Goal: Task Accomplishment & Management: Manage account settings

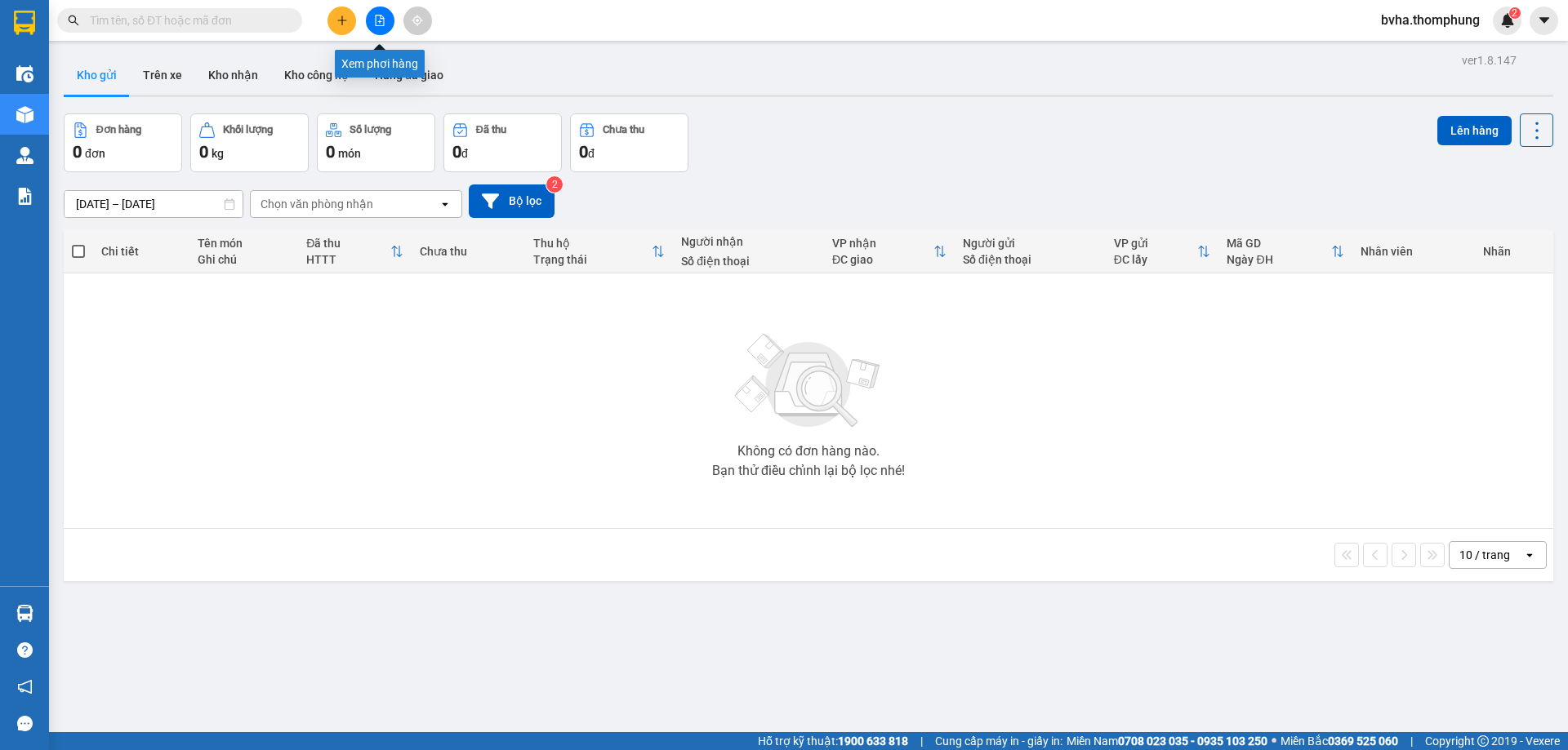
click at [380, 17] on icon "file-add" at bounding box center [380, 21] width 12 height 12
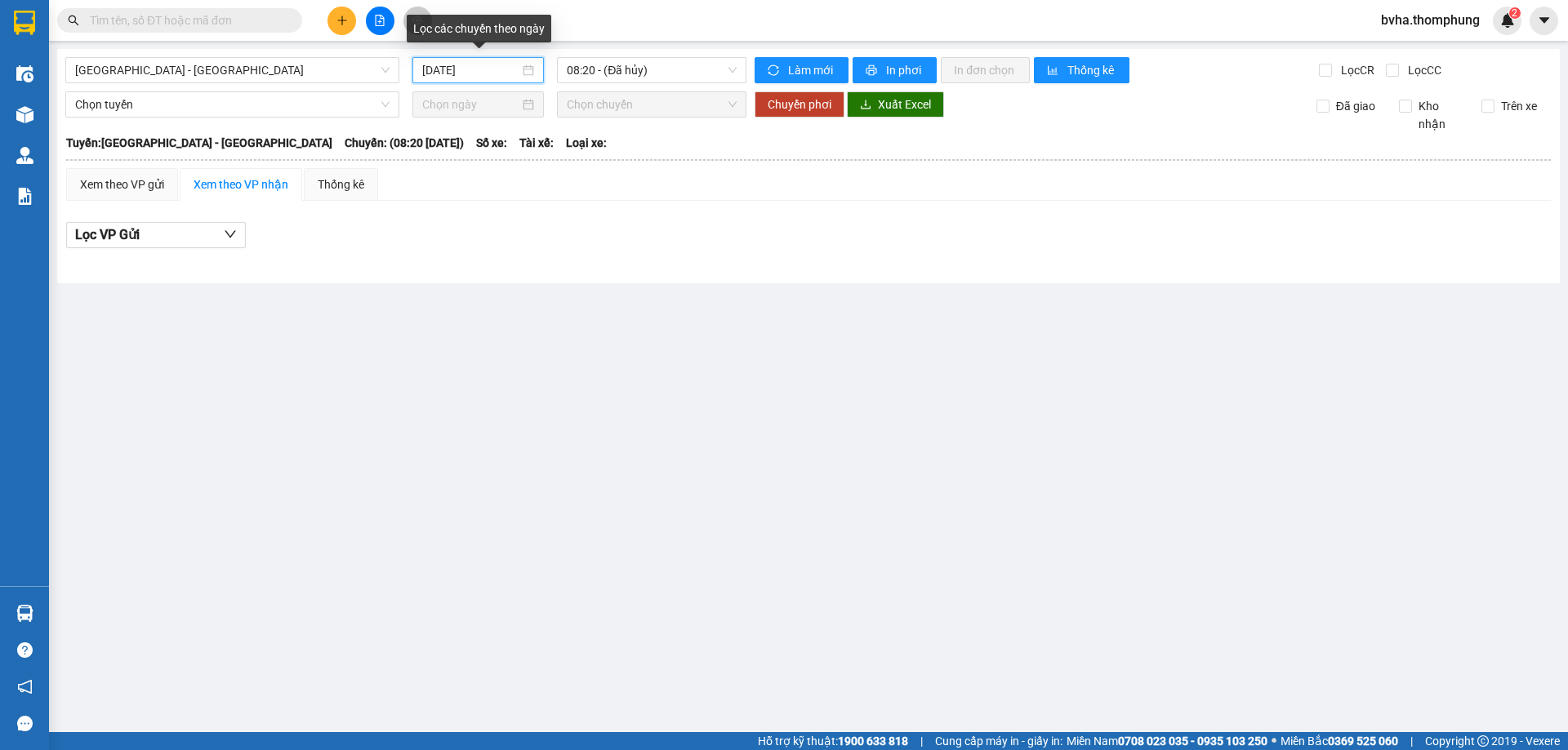
click at [492, 70] on input "[DATE]" at bounding box center [470, 70] width 97 height 18
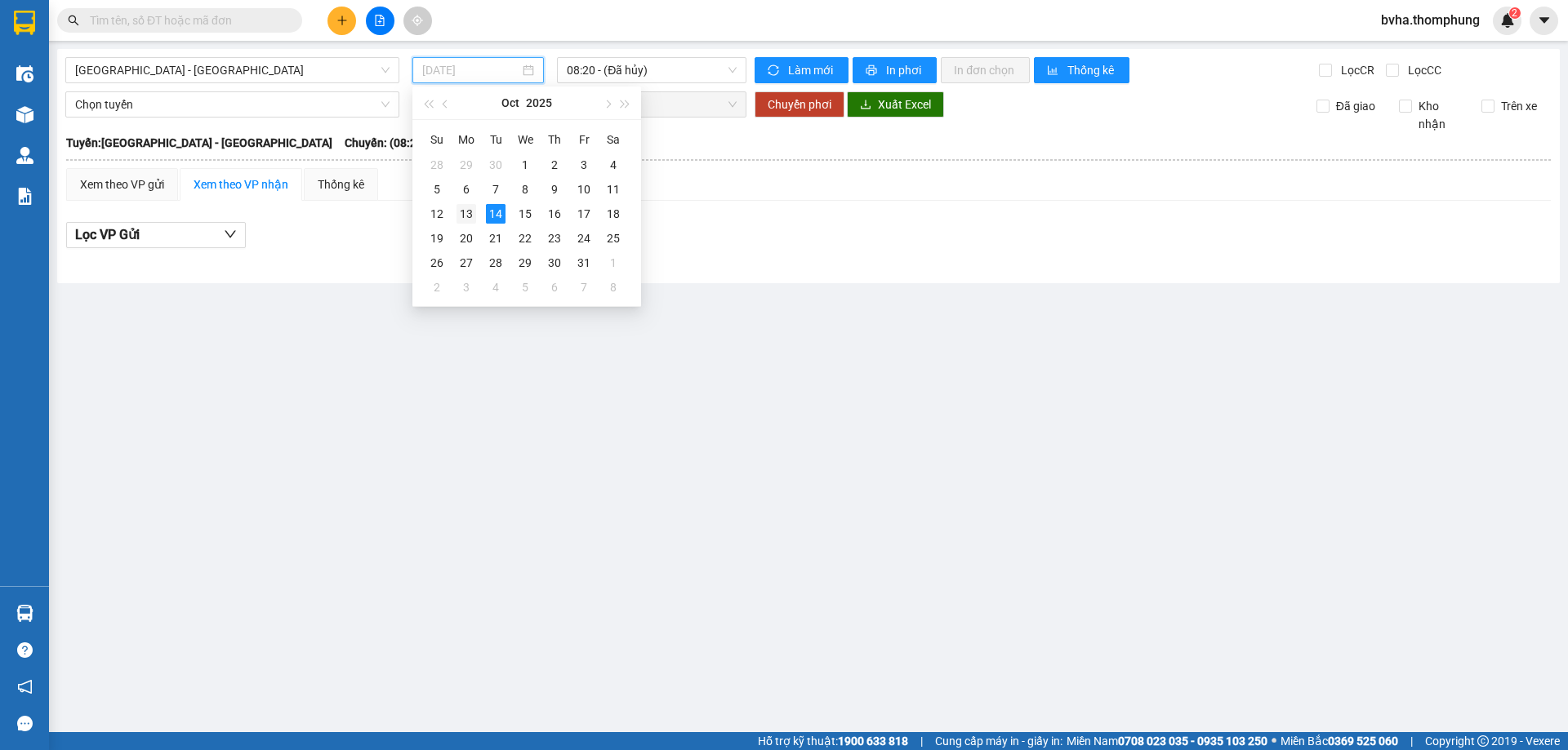
click at [468, 214] on div "13" at bounding box center [467, 214] width 20 height 20
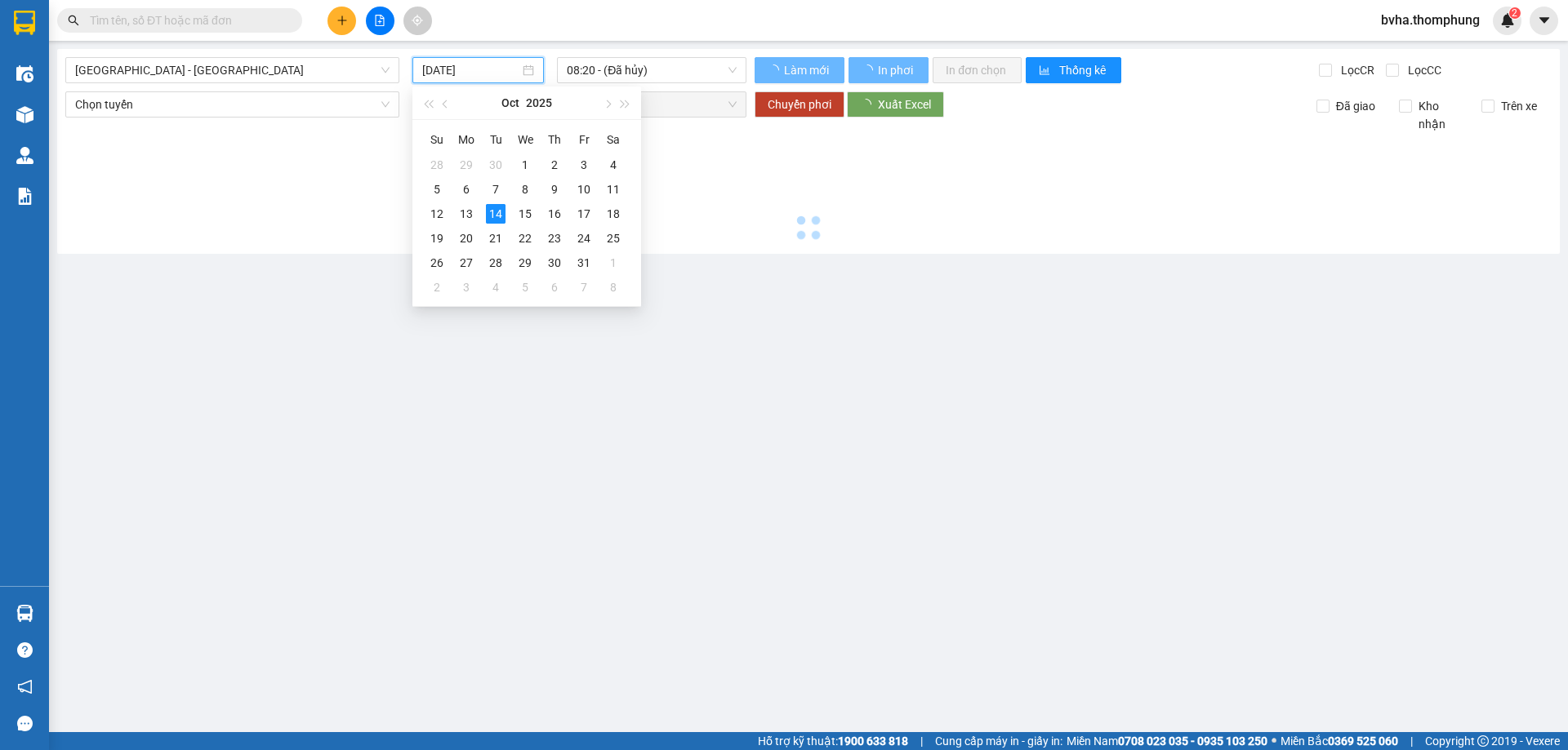
type input "[DATE]"
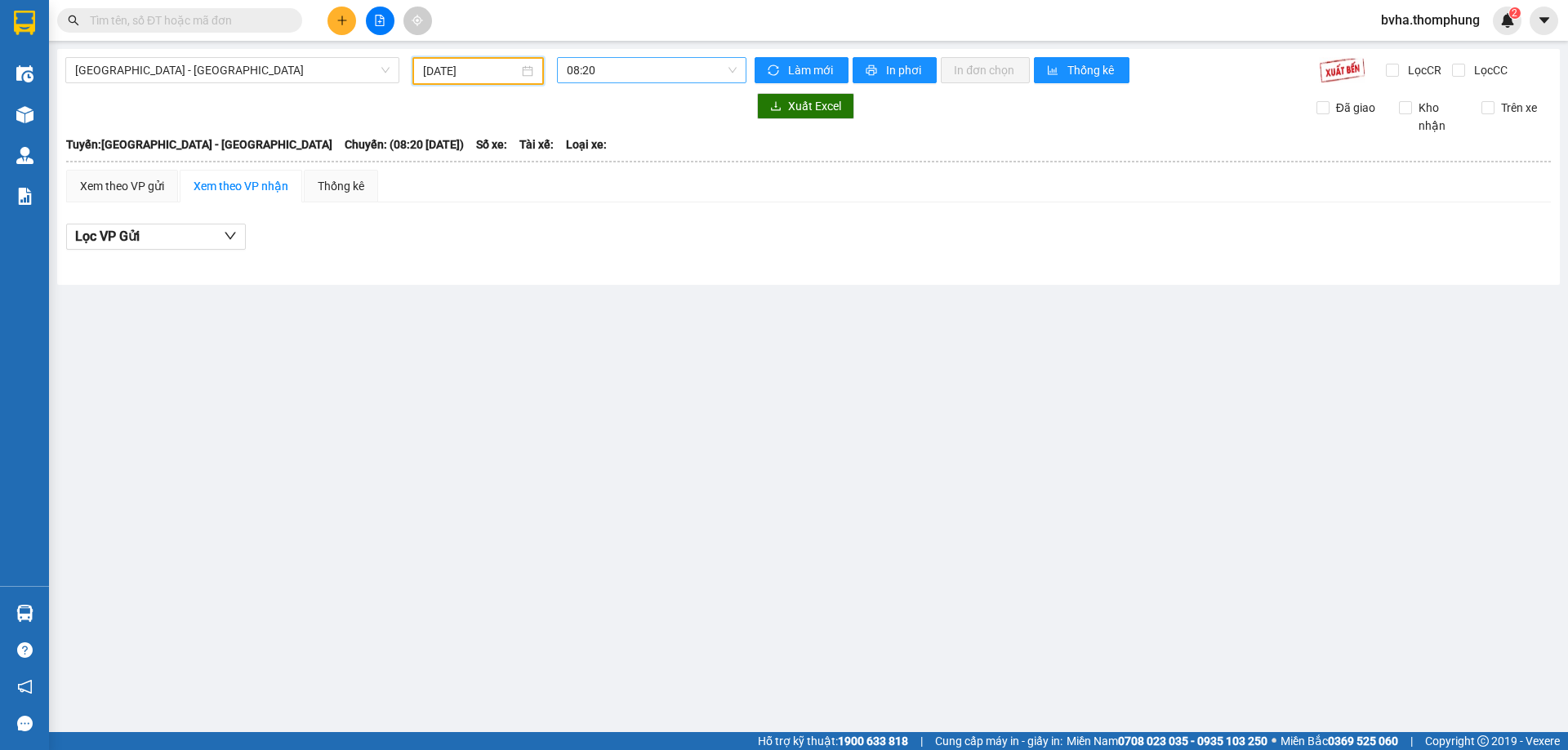
click at [651, 71] on span "08:20" at bounding box center [651, 70] width 170 height 25
click at [600, 207] on div "12:00" at bounding box center [631, 207] width 128 height 18
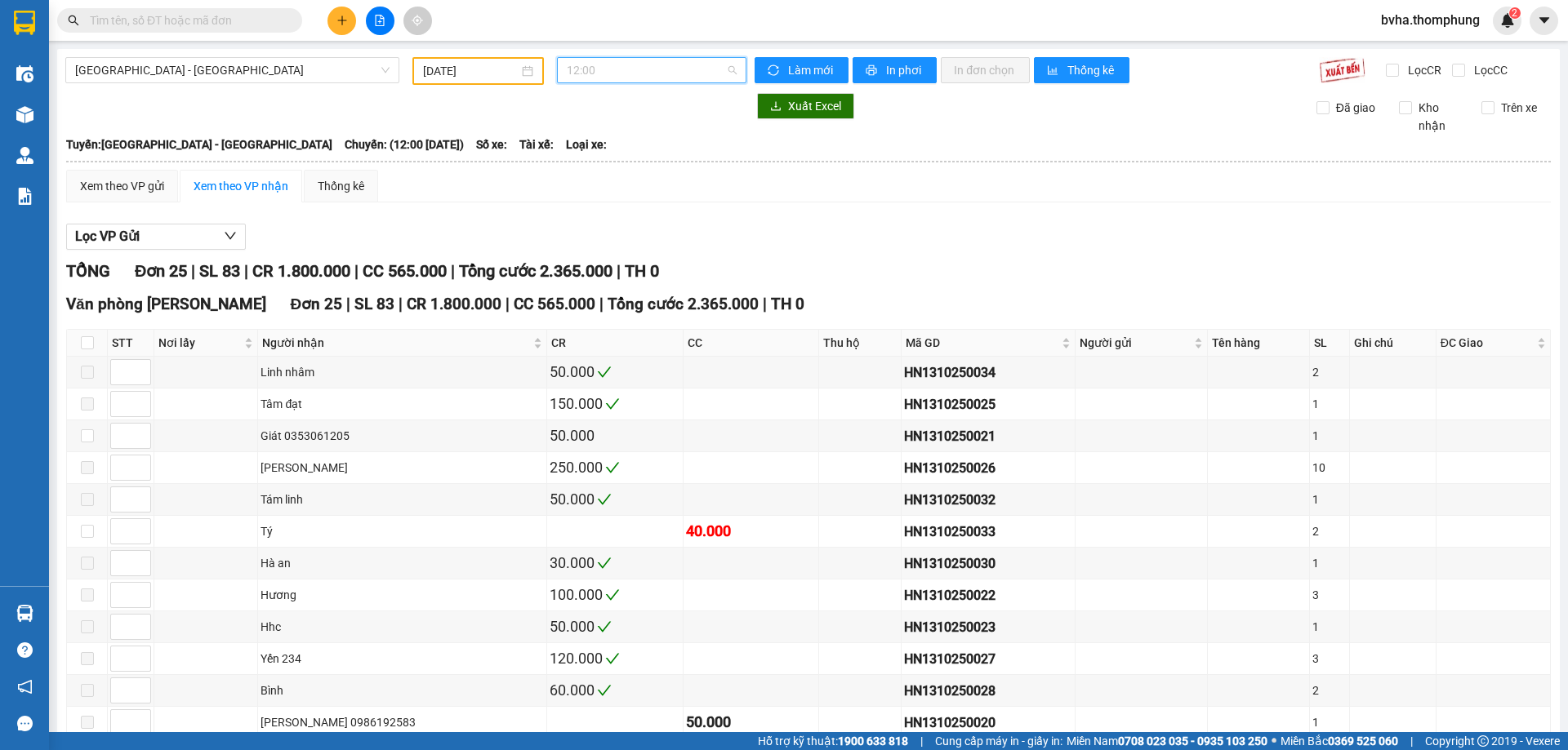
click at [617, 70] on span "12:00" at bounding box center [651, 70] width 170 height 25
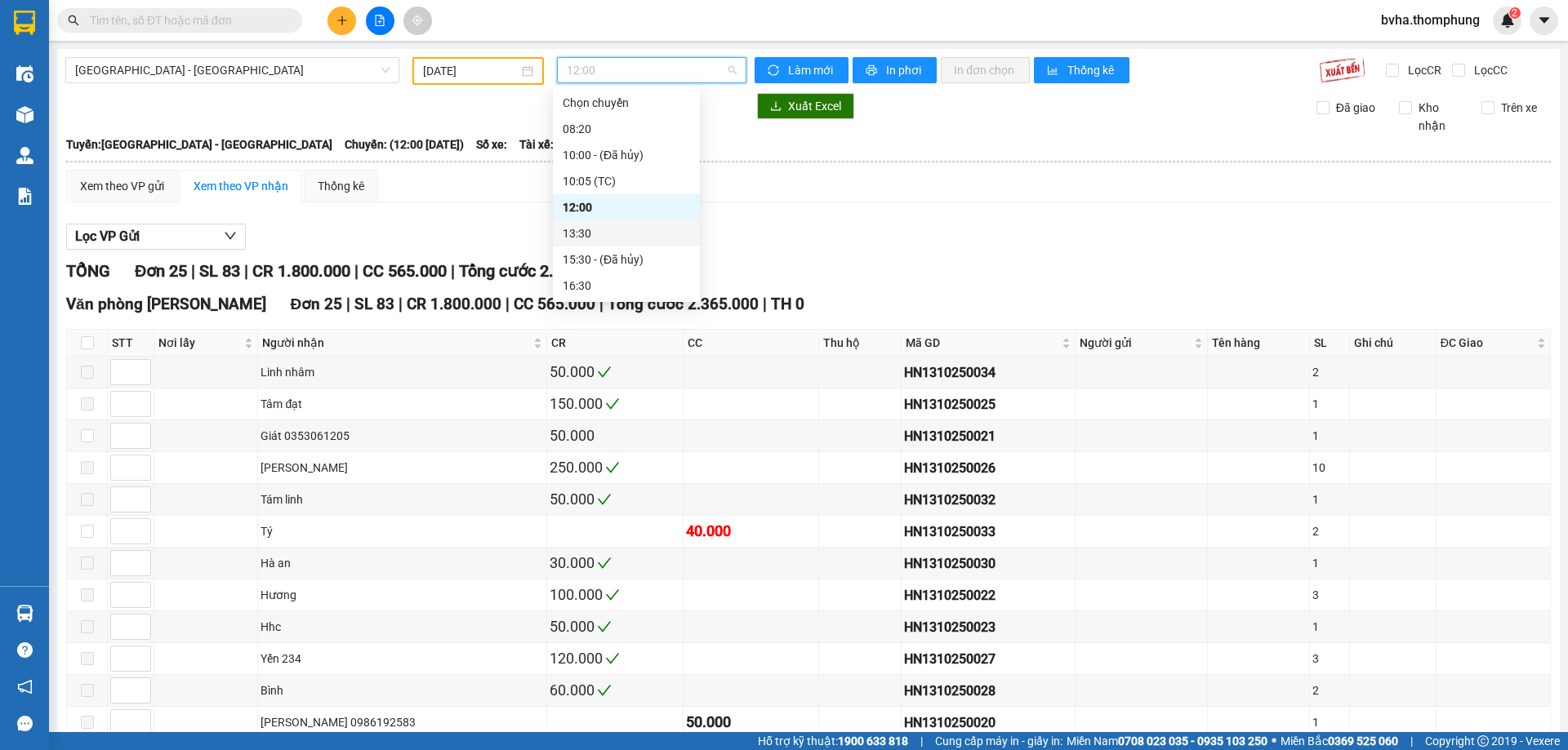
click at [578, 234] on div "13:30" at bounding box center [627, 234] width 128 height 18
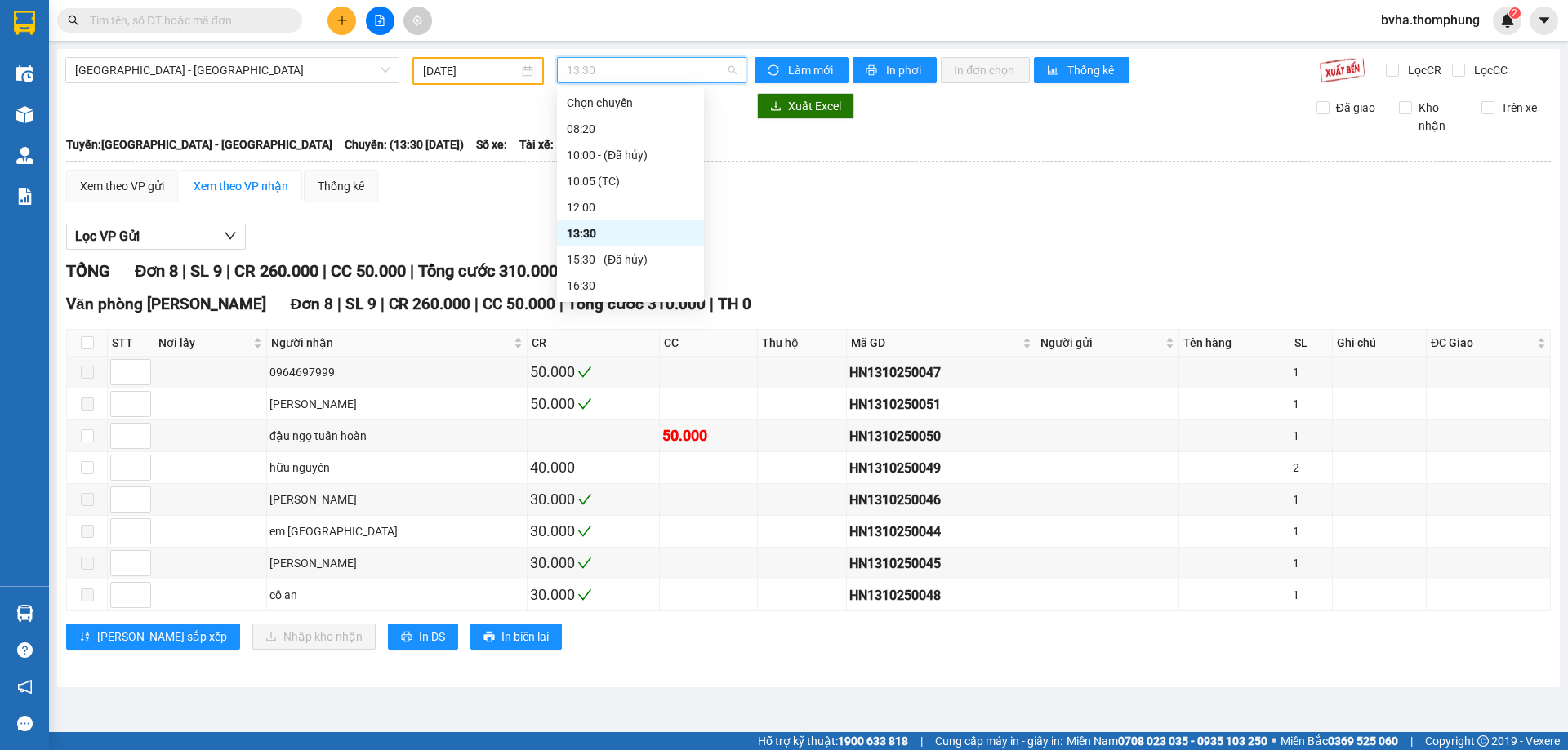
click at [598, 77] on span "13:30" at bounding box center [651, 70] width 170 height 25
click at [592, 287] on div "16:30" at bounding box center [631, 286] width 128 height 18
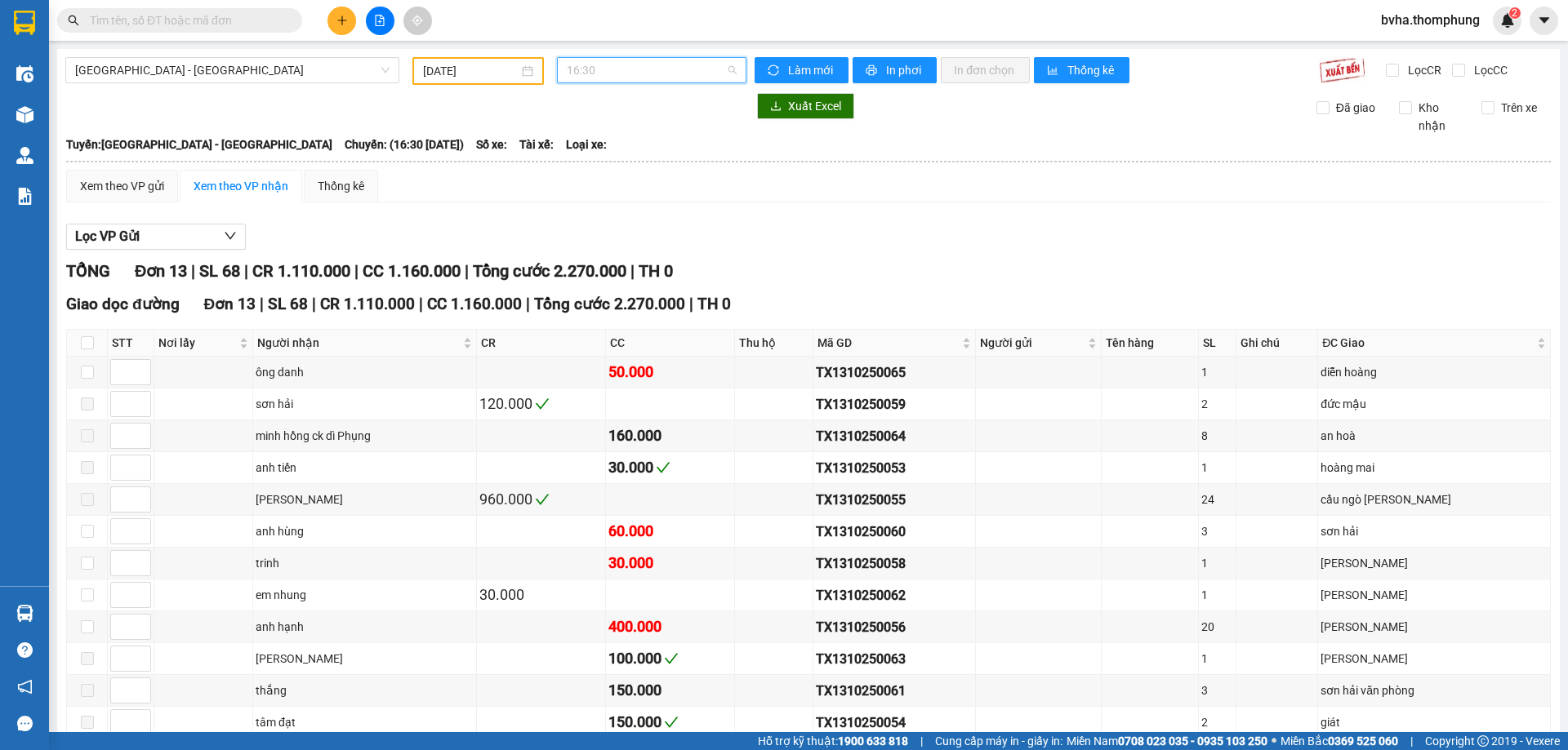
click at [627, 70] on span "16:30" at bounding box center [651, 70] width 170 height 25
click at [589, 288] on div "16:30" at bounding box center [627, 286] width 128 height 18
click at [610, 60] on span "16:30" at bounding box center [651, 70] width 170 height 25
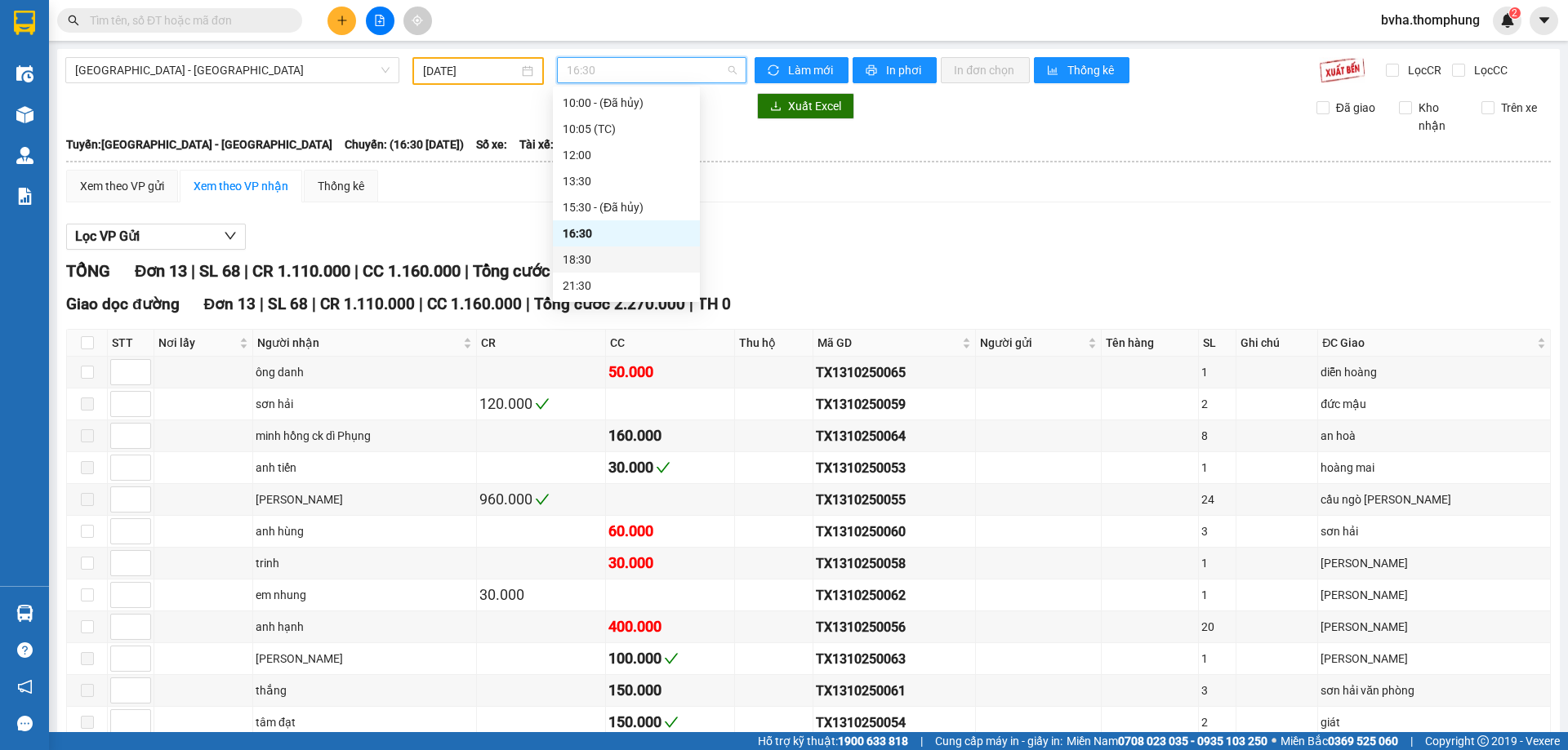
click at [587, 264] on div "18:30" at bounding box center [627, 259] width 128 height 18
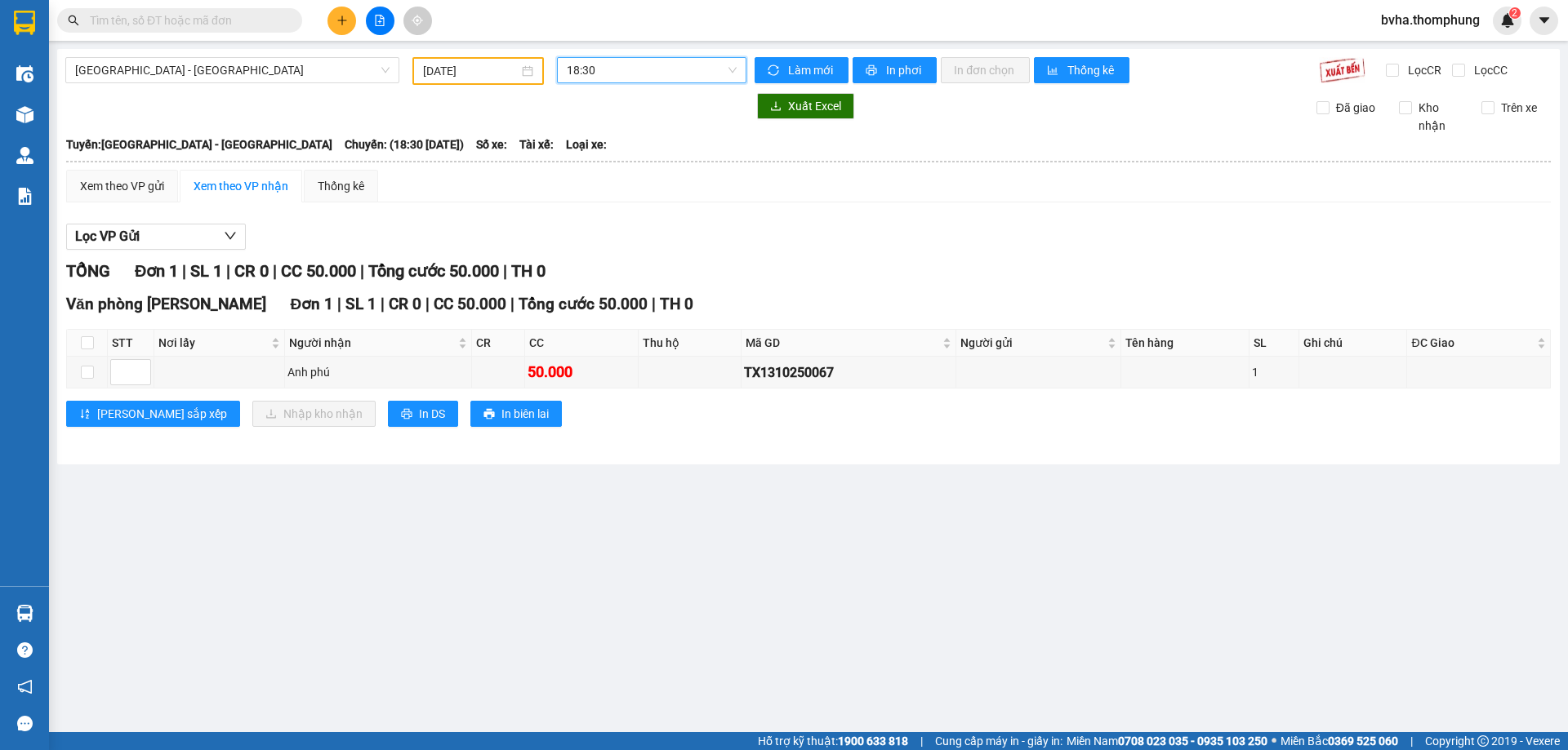
click at [643, 65] on span "18:30" at bounding box center [651, 70] width 170 height 25
click at [609, 296] on div "21:30" at bounding box center [630, 286] width 147 height 27
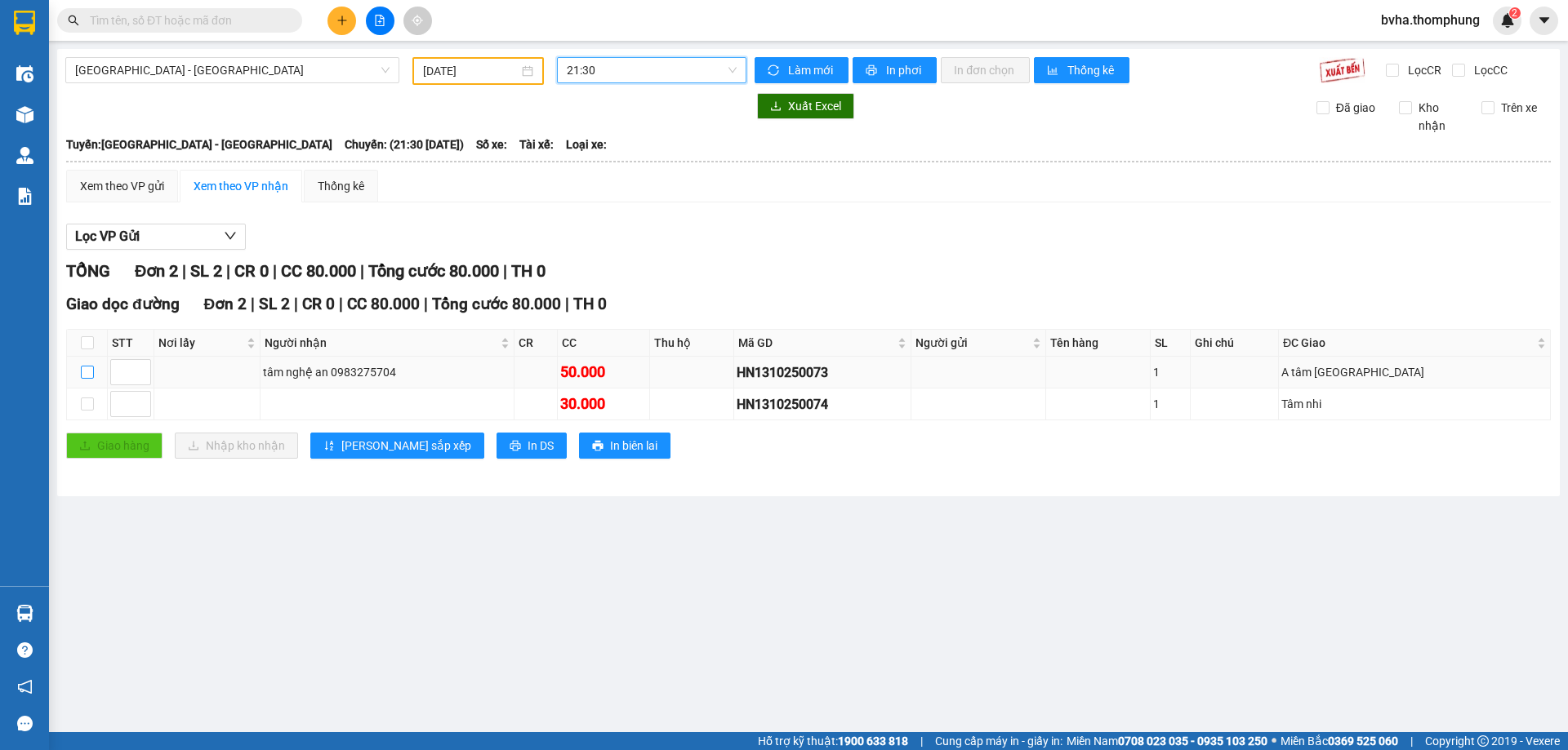
click at [84, 369] on input "checkbox" at bounding box center [88, 372] width 13 height 13
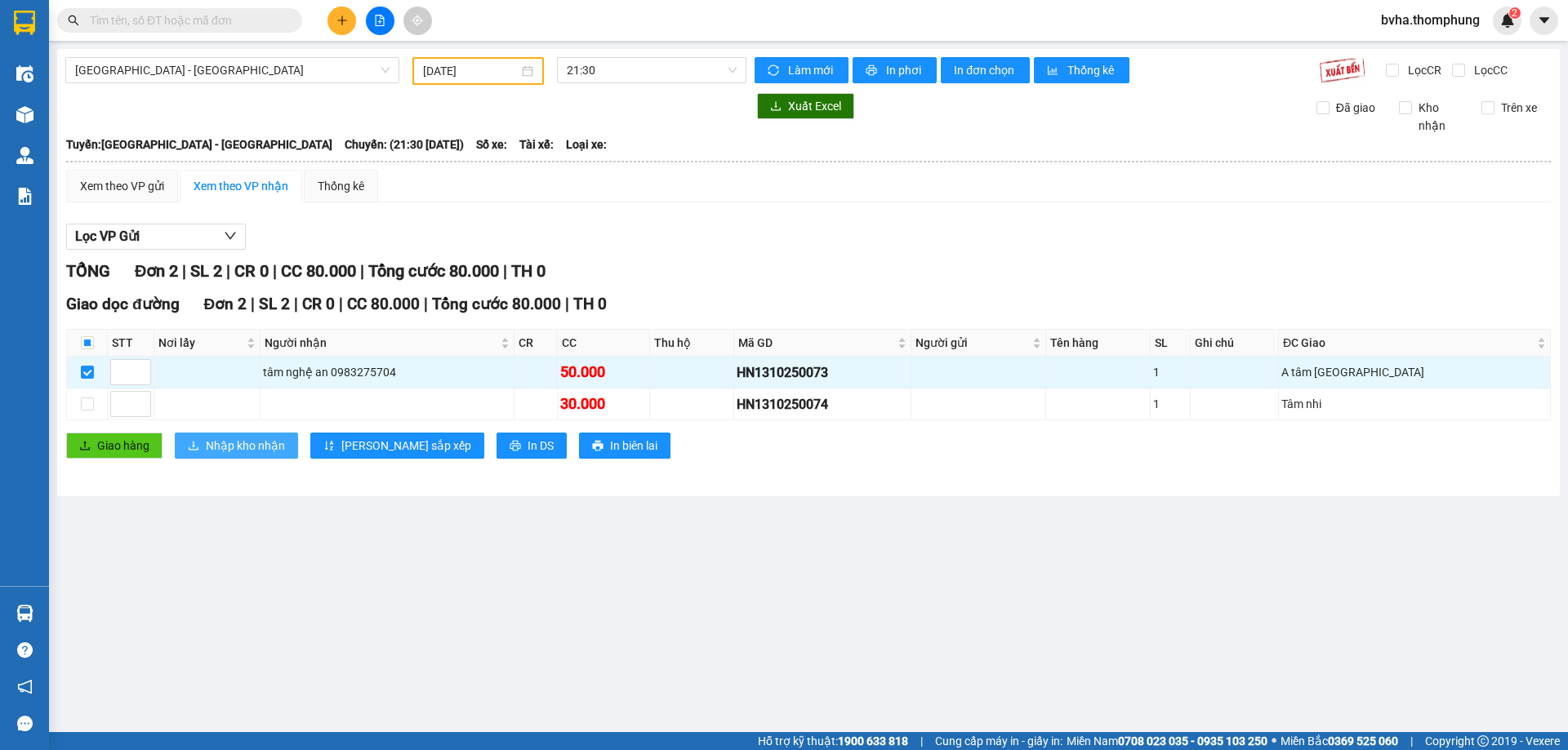
click at [258, 446] on span "Nhập kho nhận" at bounding box center [245, 446] width 80 height 18
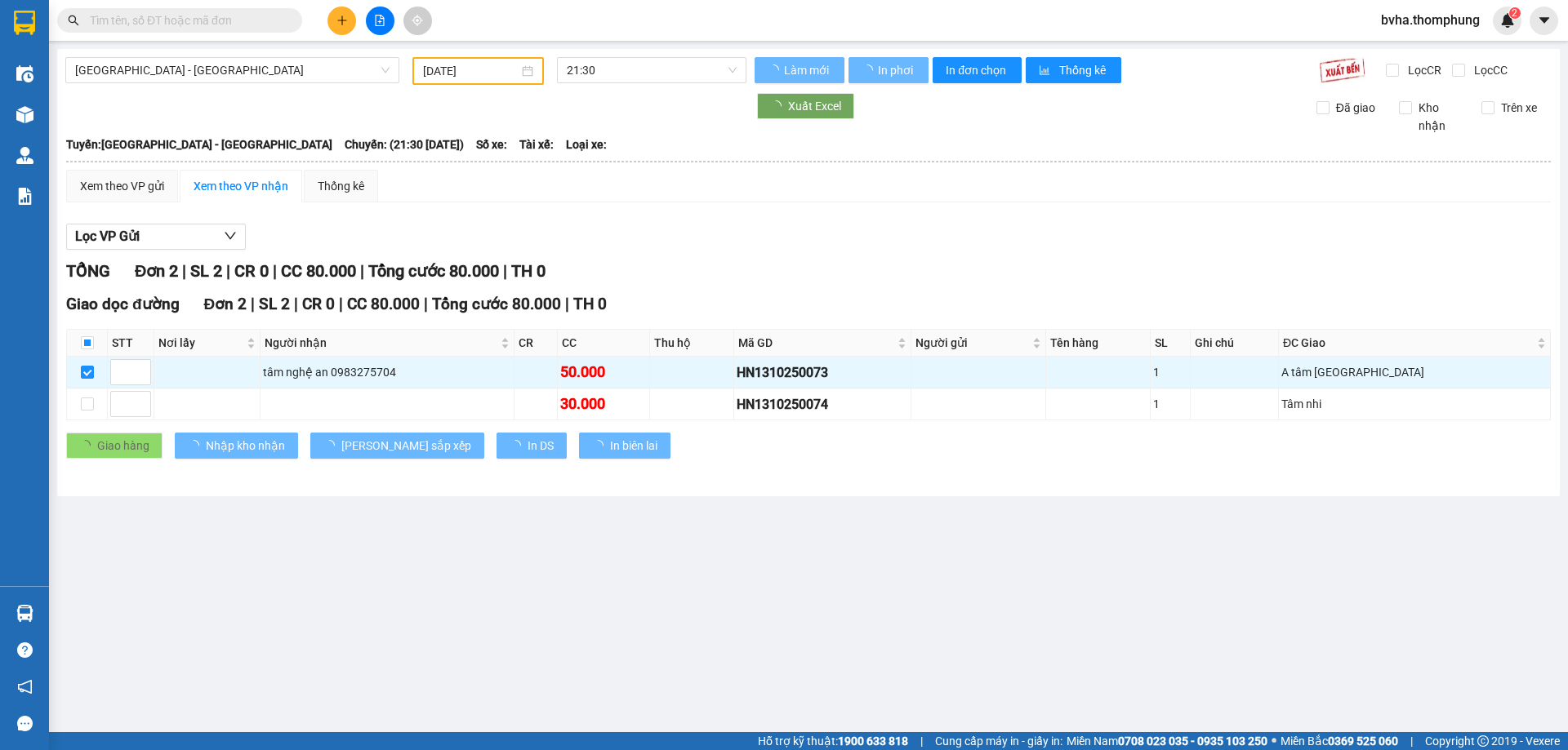
checkbox input "false"
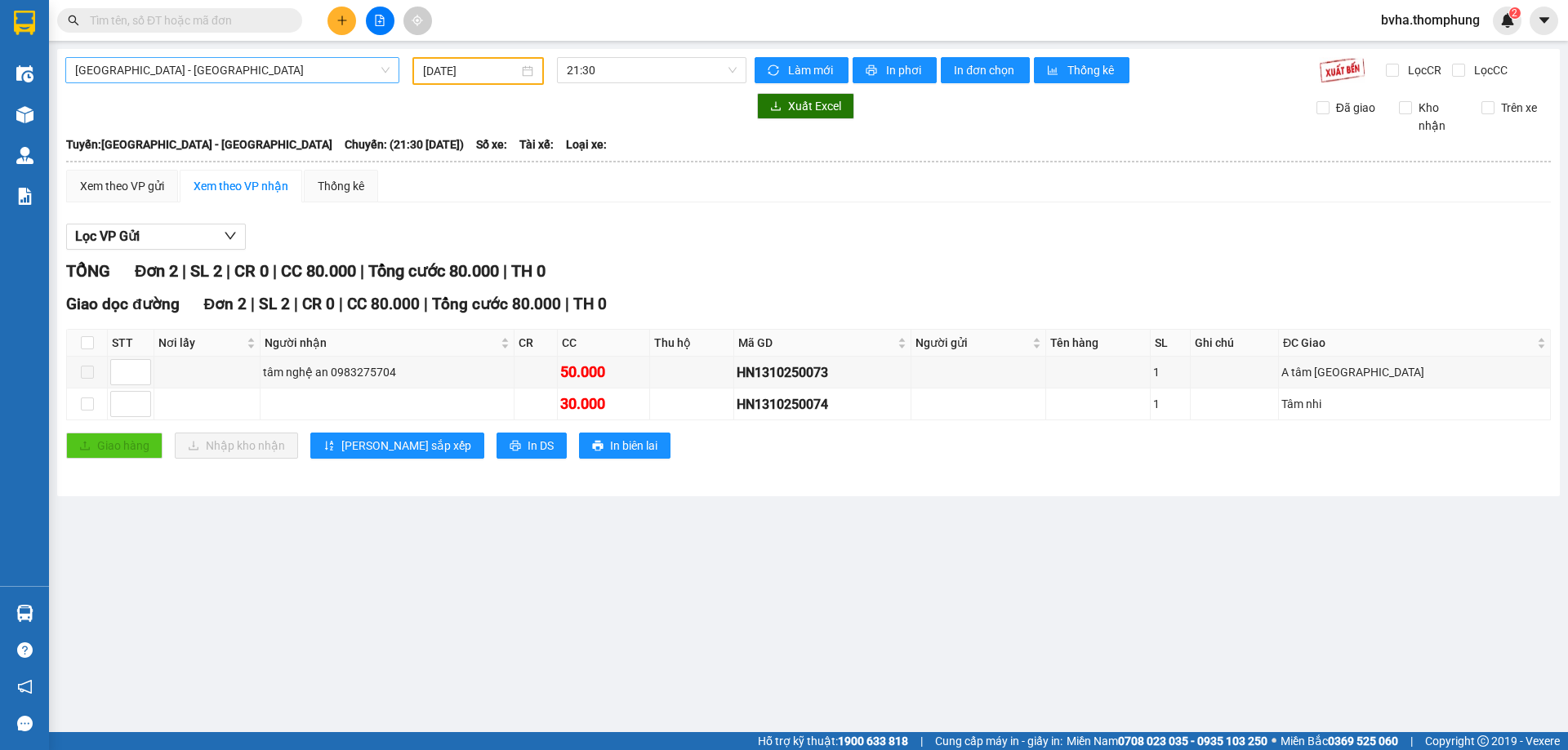
click at [125, 77] on span "[GEOGRAPHIC_DATA] - [GEOGRAPHIC_DATA]" at bounding box center [232, 70] width 314 height 25
click at [382, 22] on icon "file-add" at bounding box center [380, 21] width 12 height 12
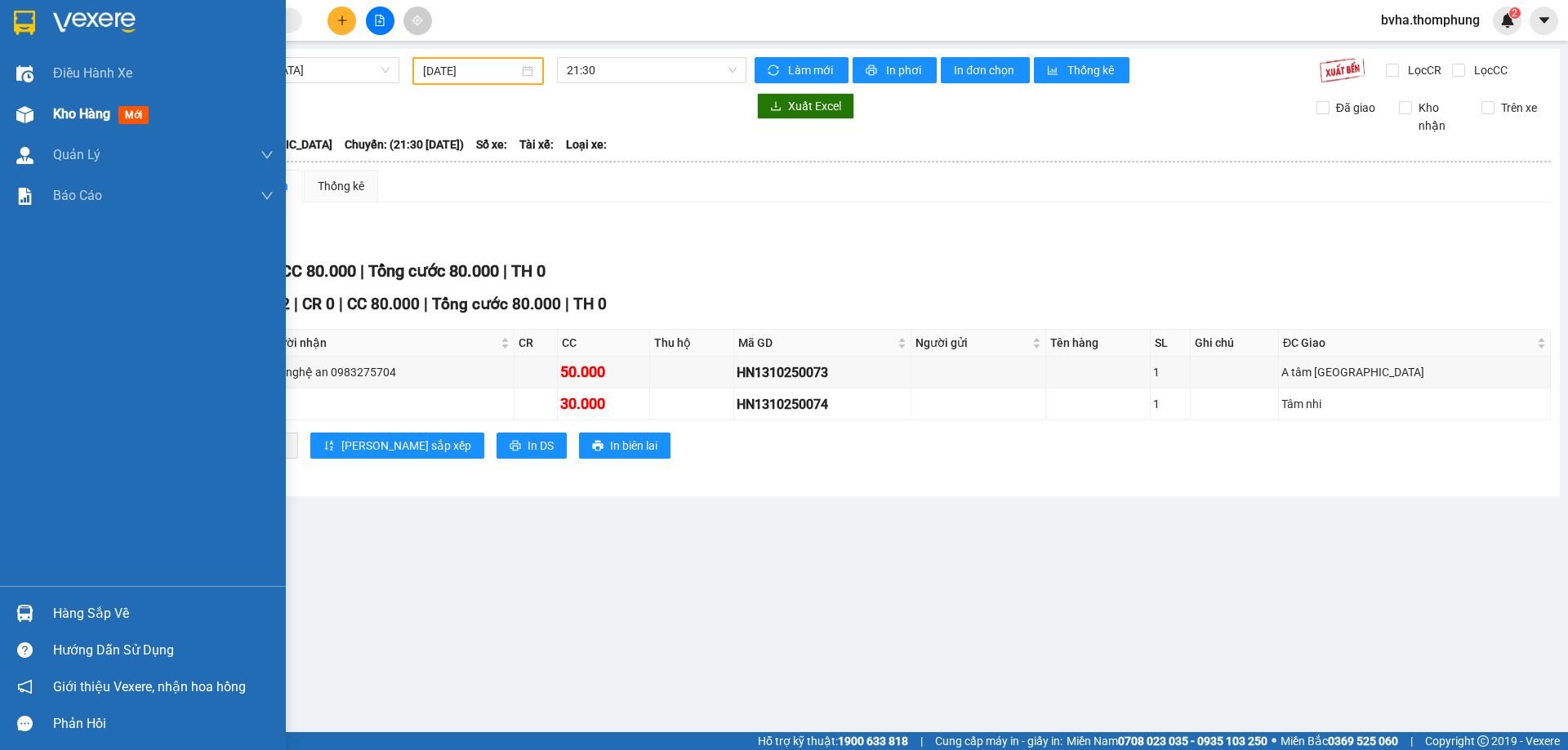
click at [28, 109] on img at bounding box center [25, 114] width 17 height 17
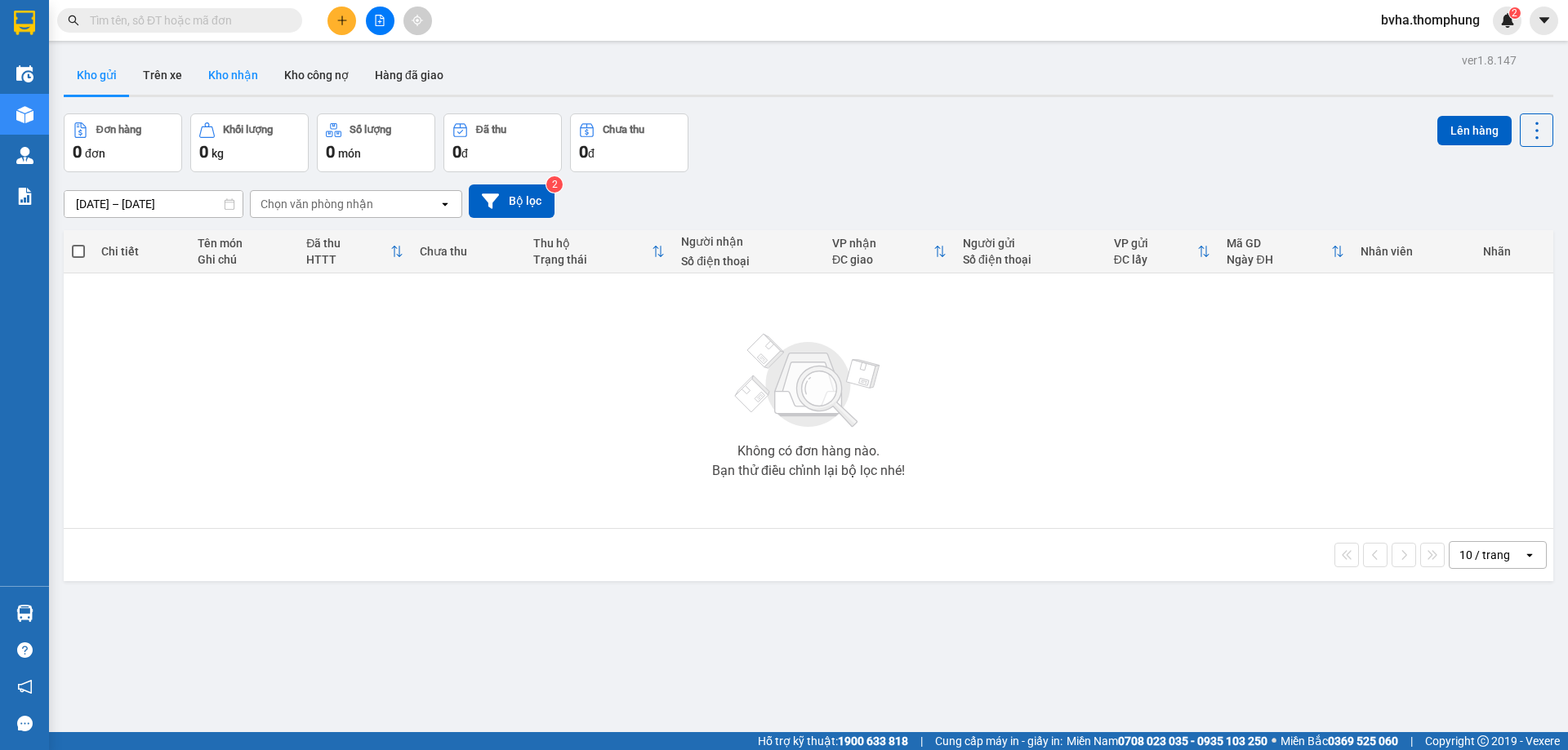
click at [211, 74] on button "Kho nhận" at bounding box center [233, 75] width 76 height 39
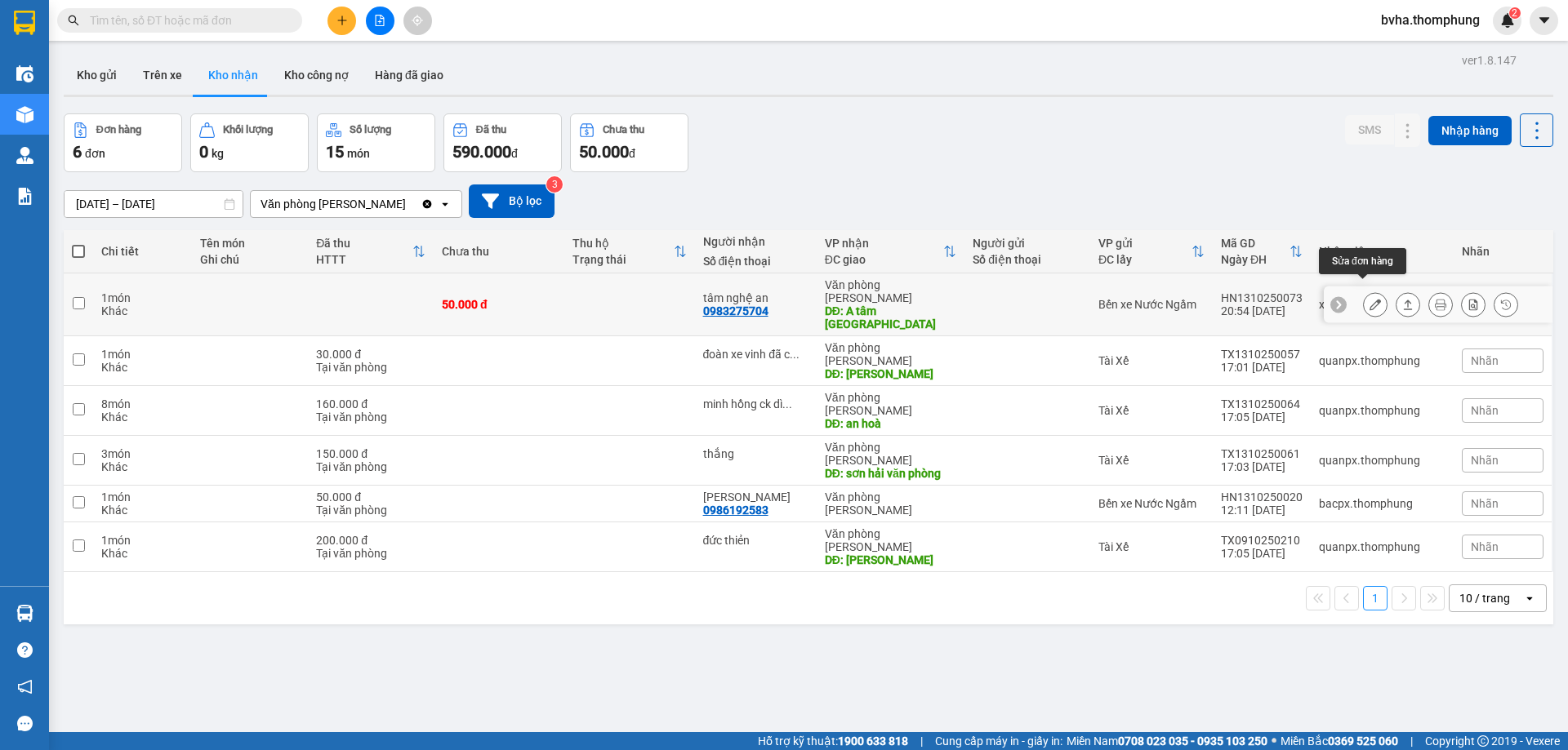
click at [1369, 299] on icon at bounding box center [1375, 305] width 12 height 12
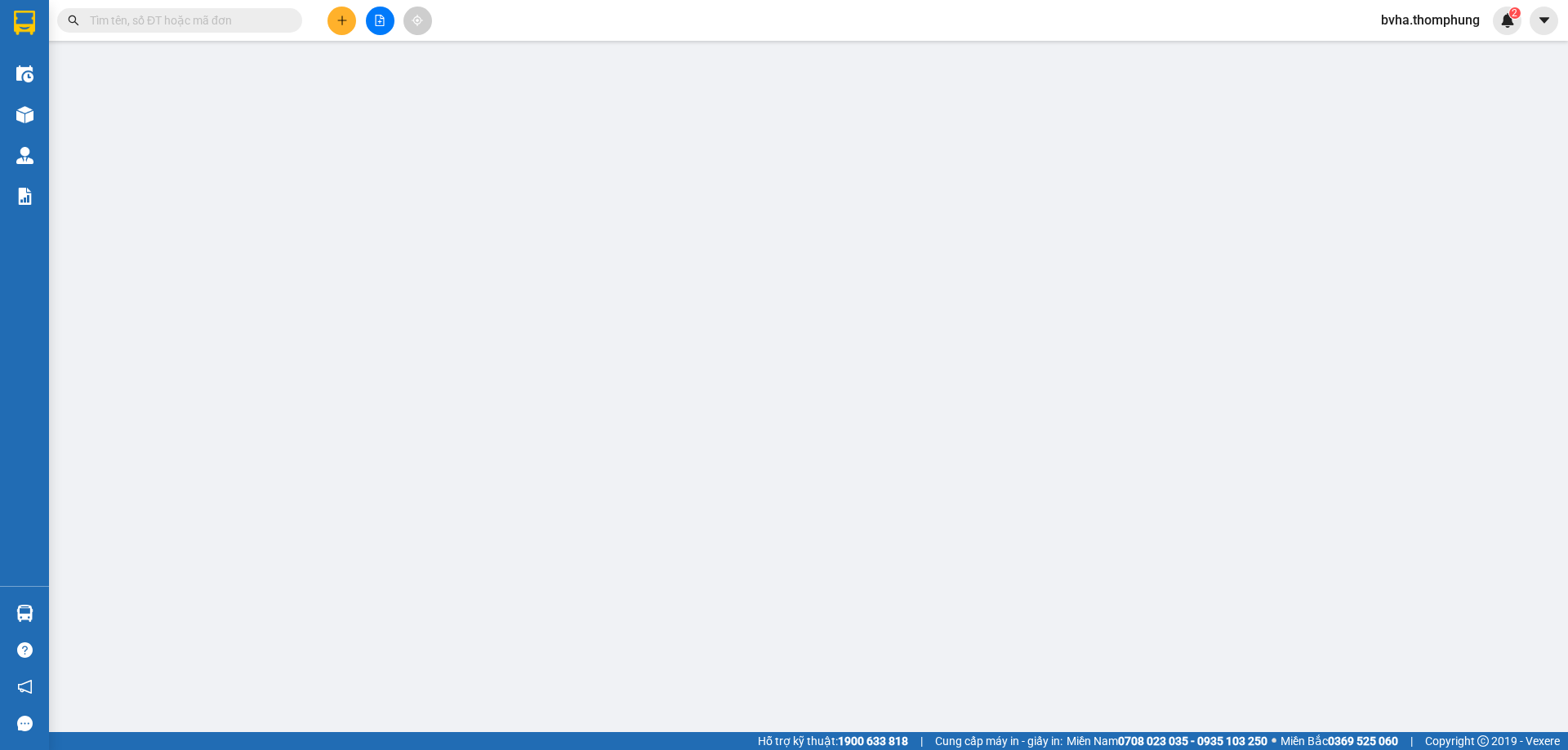
type input "0983275704"
type input "tâm nghệ an"
type input "A tâm [GEOGRAPHIC_DATA]"
type input "0"
type input "50.000"
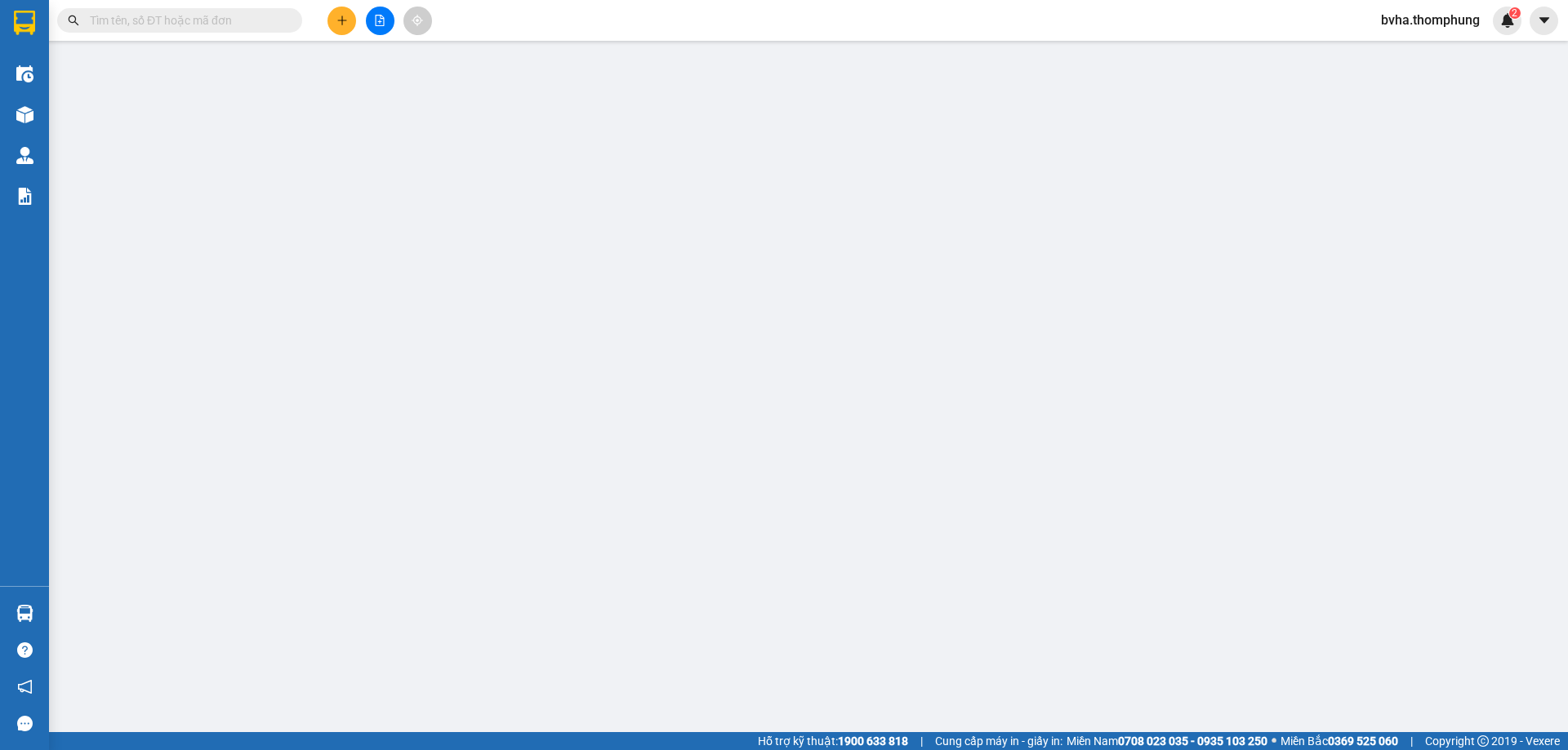
type input "50.000"
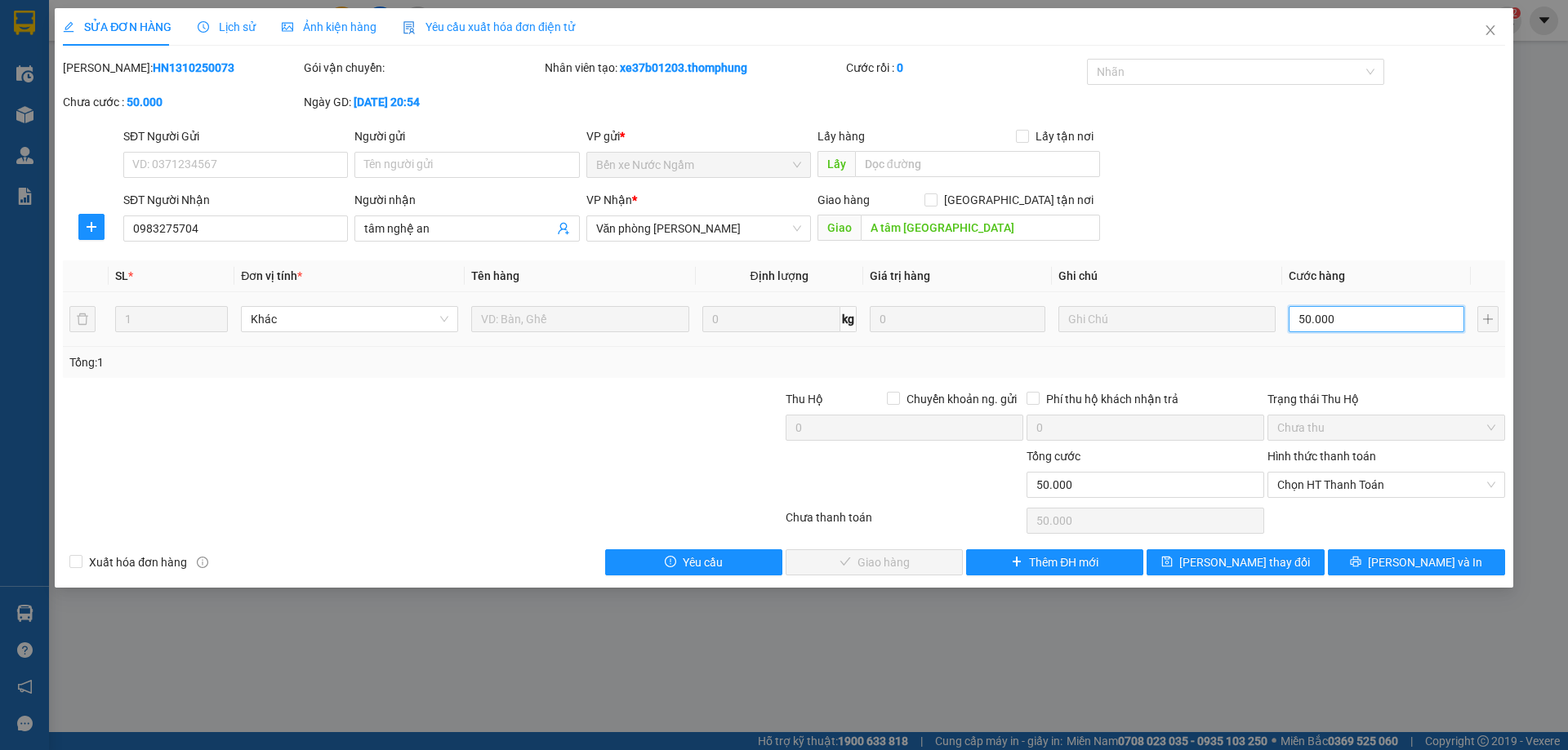
click at [1387, 321] on input "50.000" at bounding box center [1377, 319] width 176 height 27
type input "3"
type input "30"
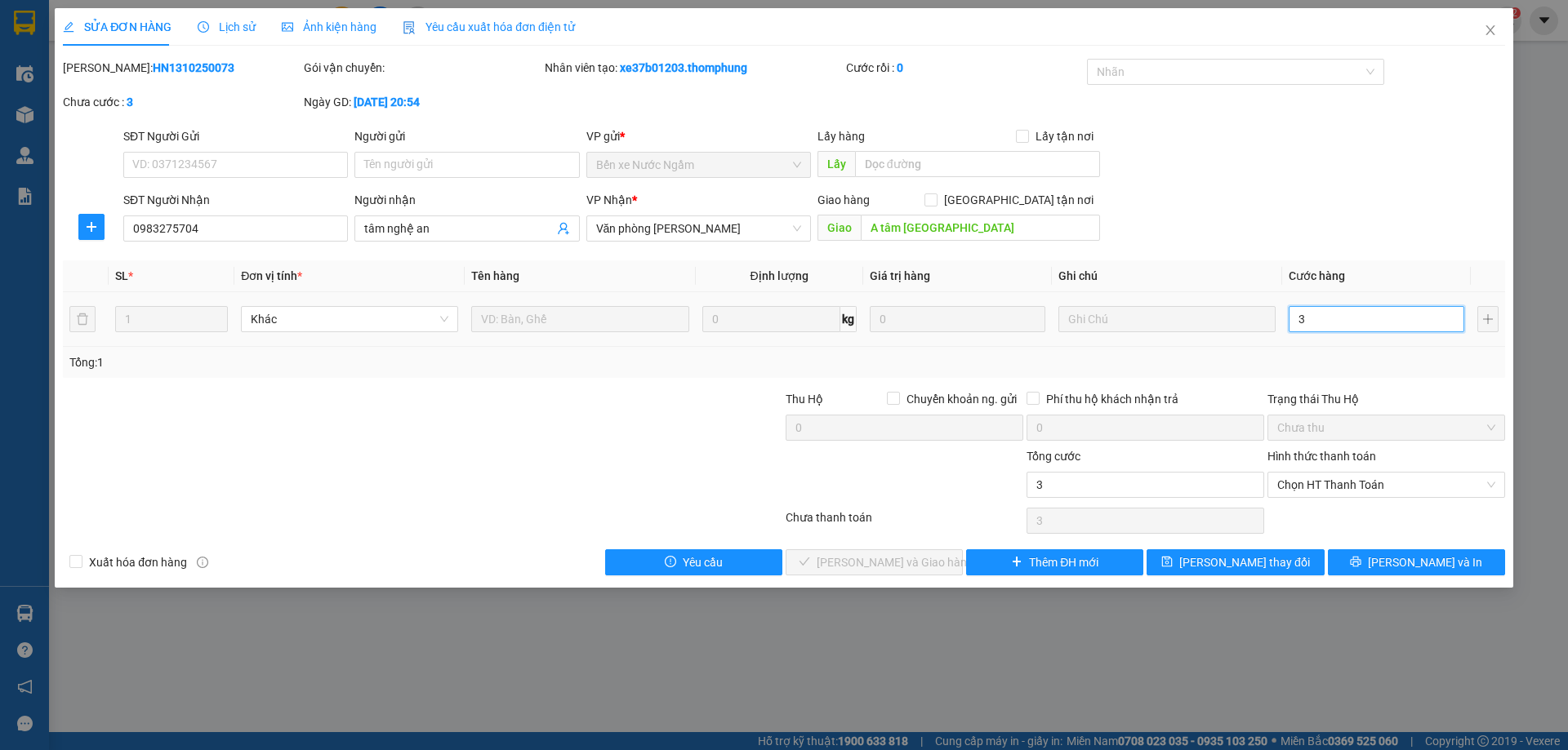
type input "30"
type input "300"
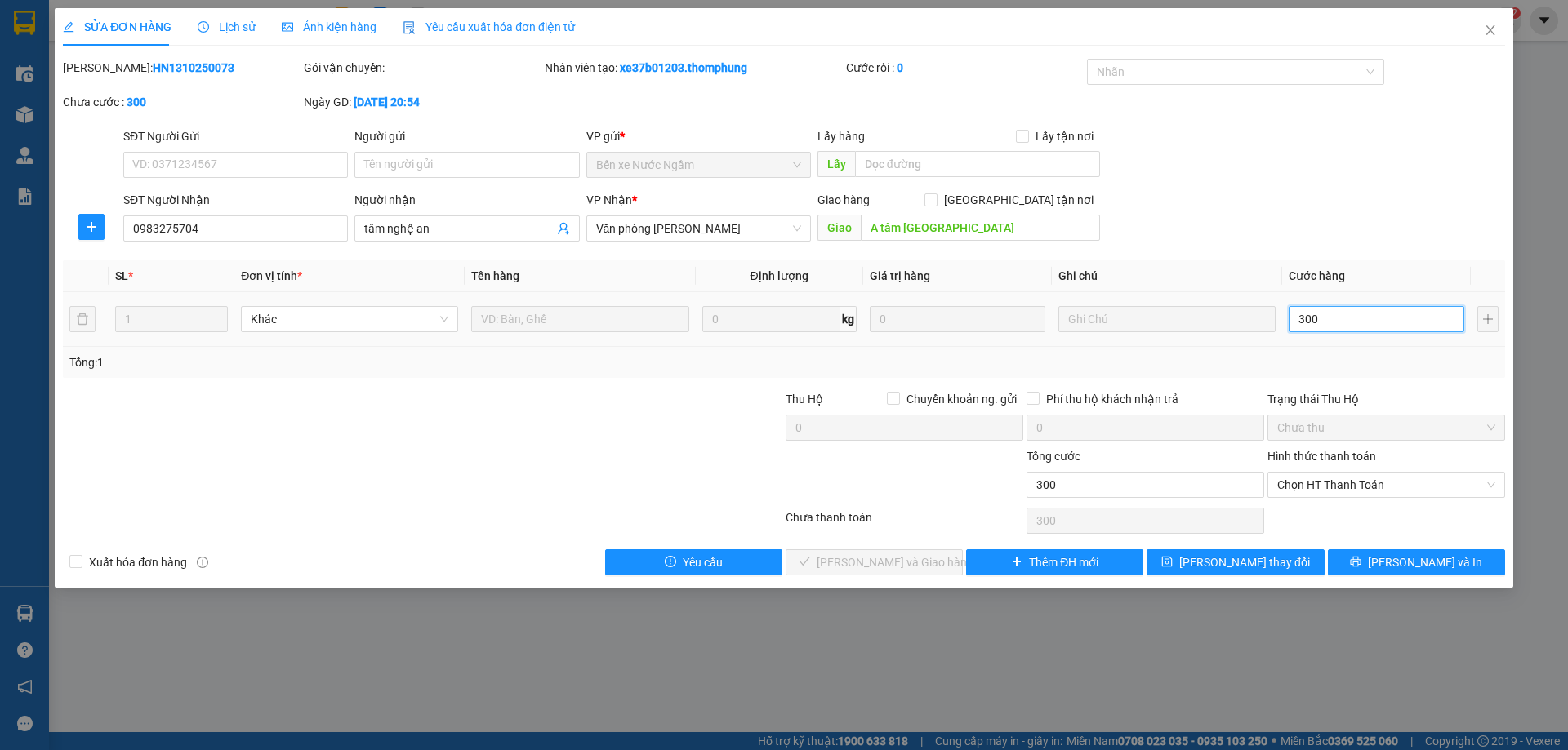
type input "3.000"
type input "30.000"
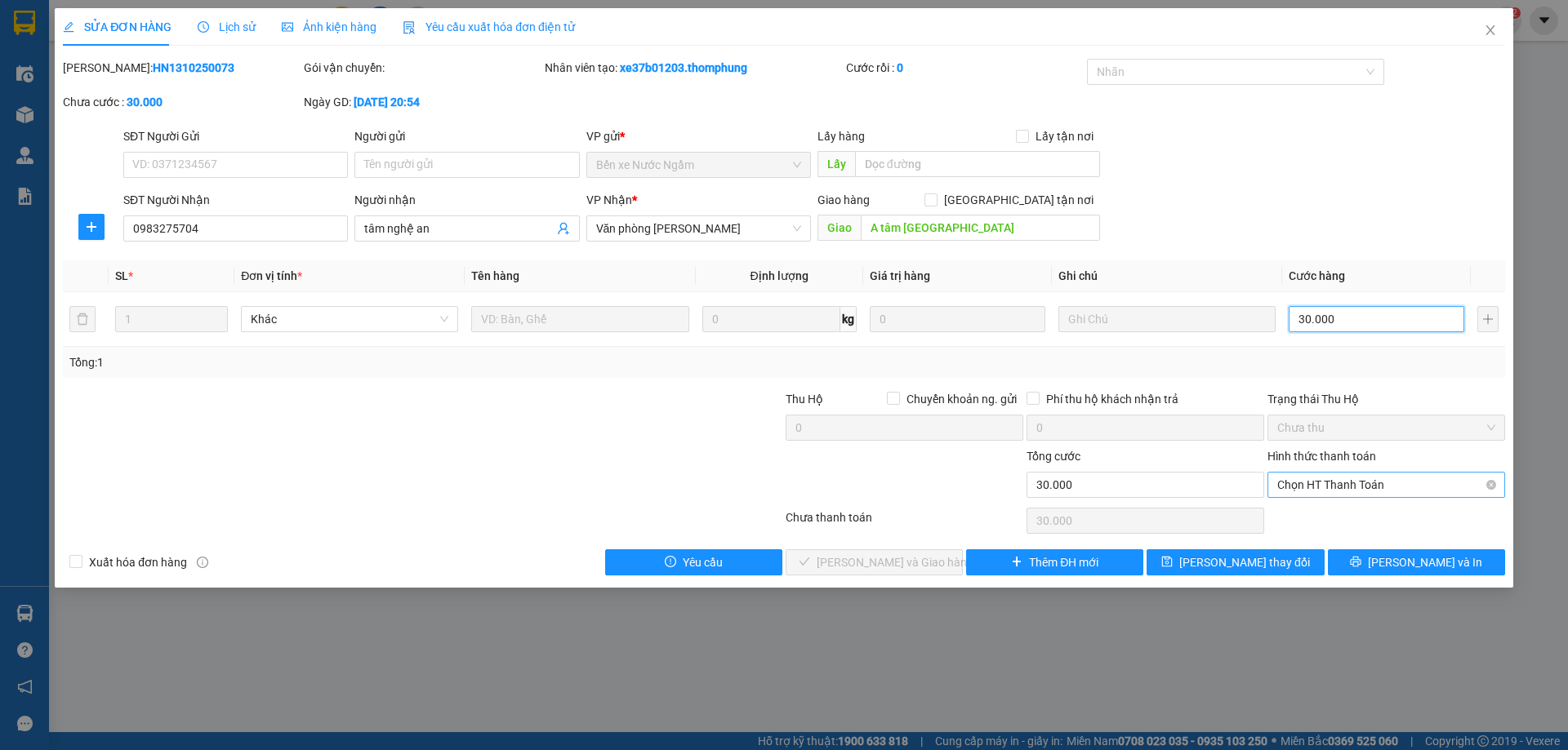
click at [1407, 487] on span "Chọn HT Thanh Toán" at bounding box center [1386, 485] width 218 height 25
type input "30.000"
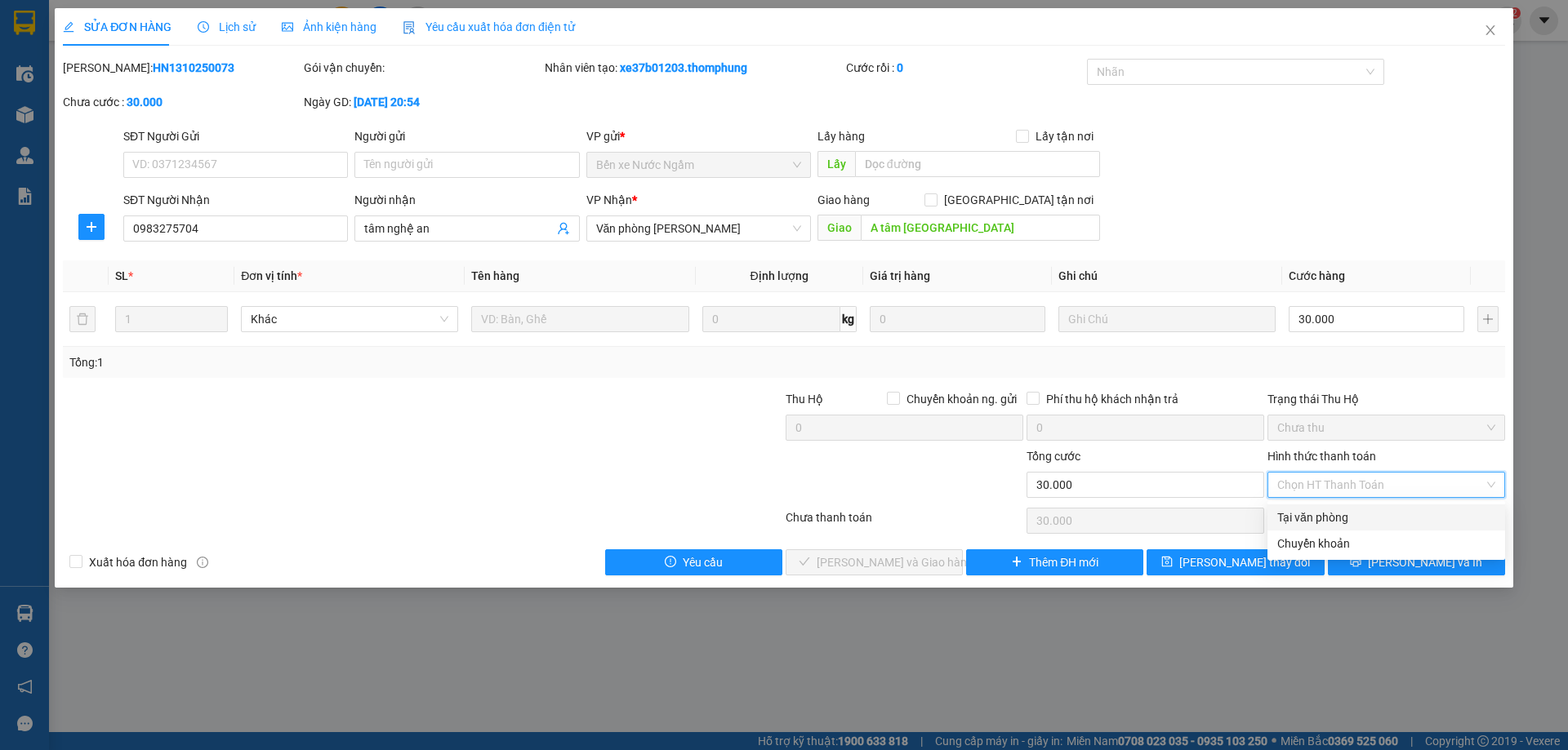
click at [1322, 522] on div "Tại văn phòng" at bounding box center [1386, 518] width 218 height 18
type input "0"
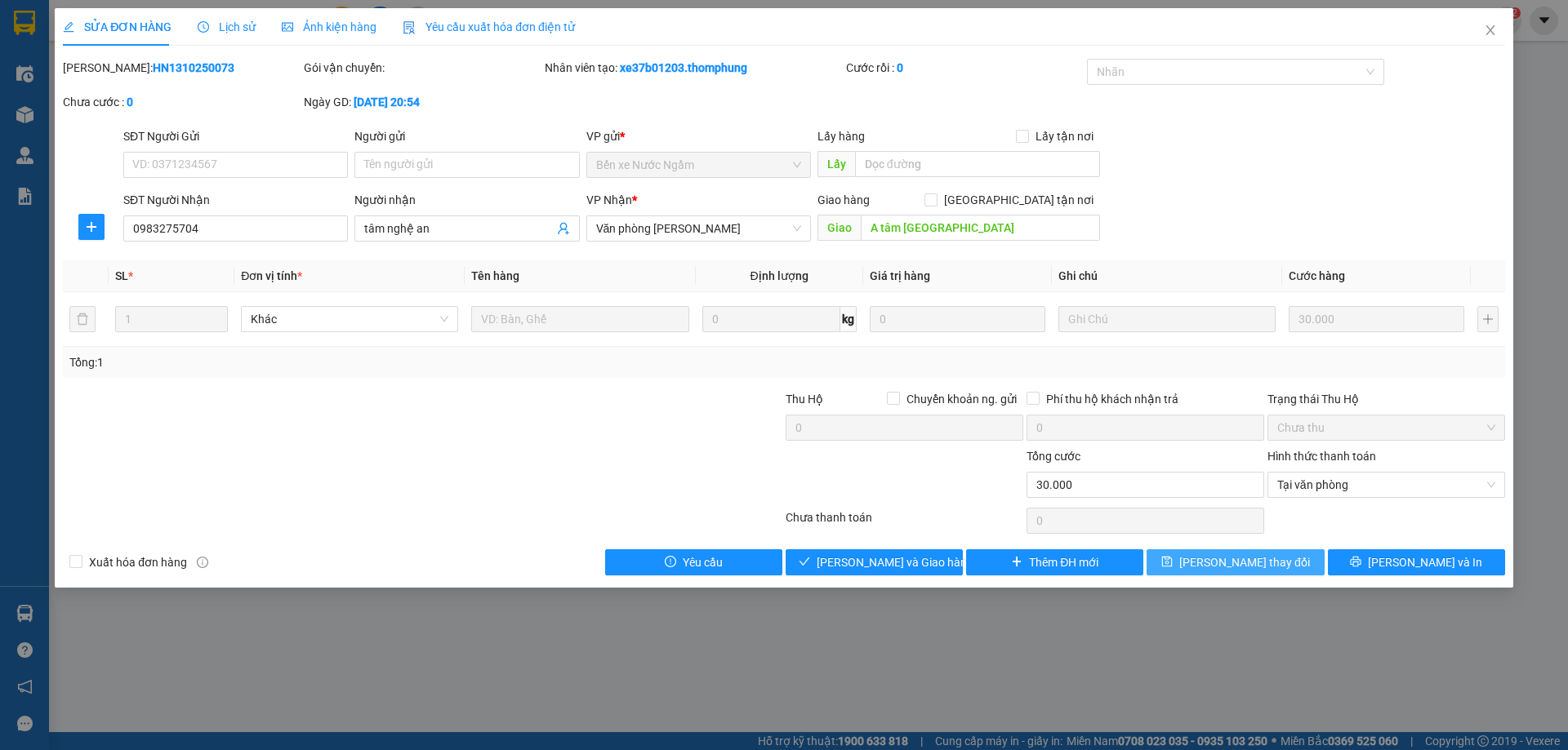
click at [1213, 556] on span "[PERSON_NAME] thay đổi" at bounding box center [1245, 563] width 131 height 18
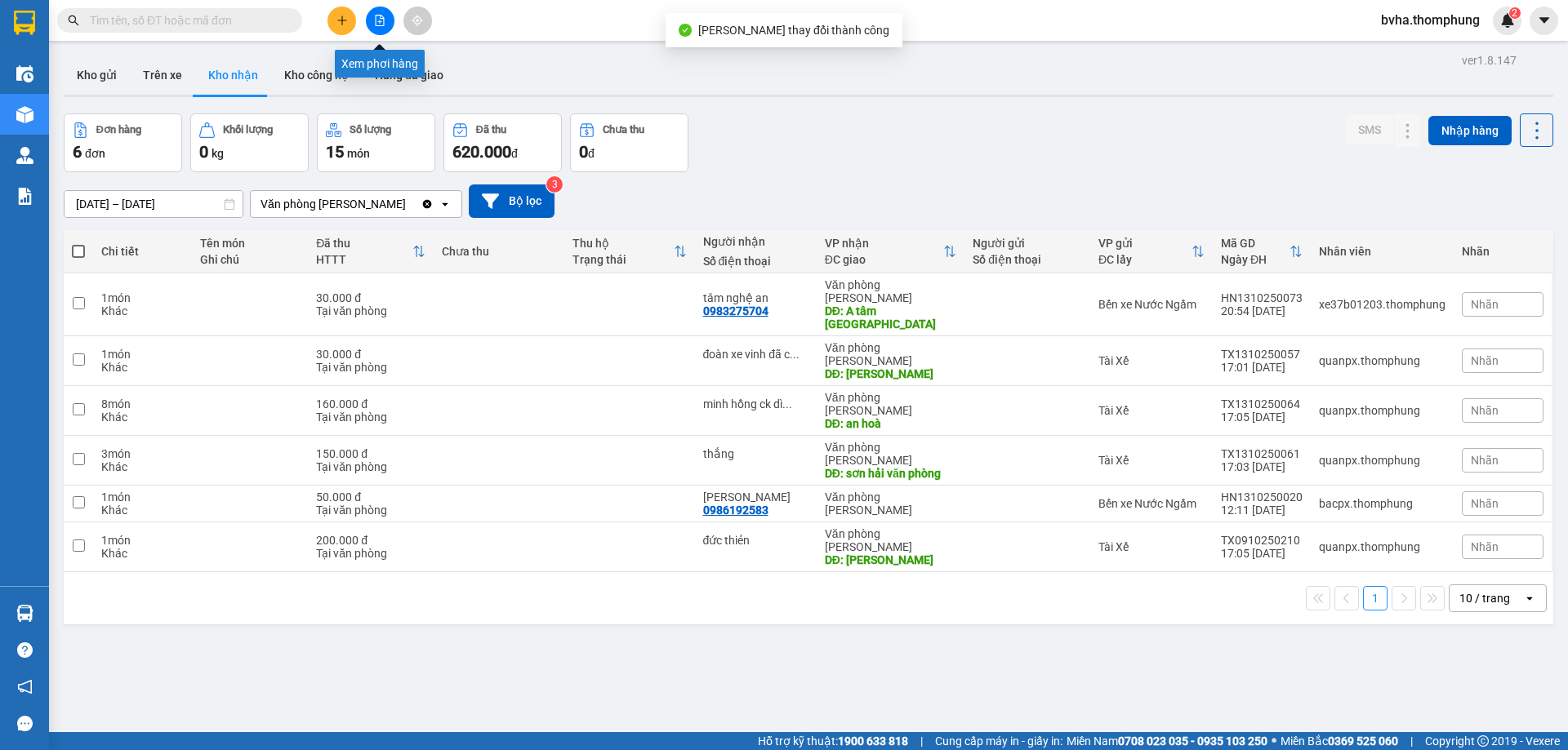
click at [375, 14] on button at bounding box center [380, 21] width 28 height 28
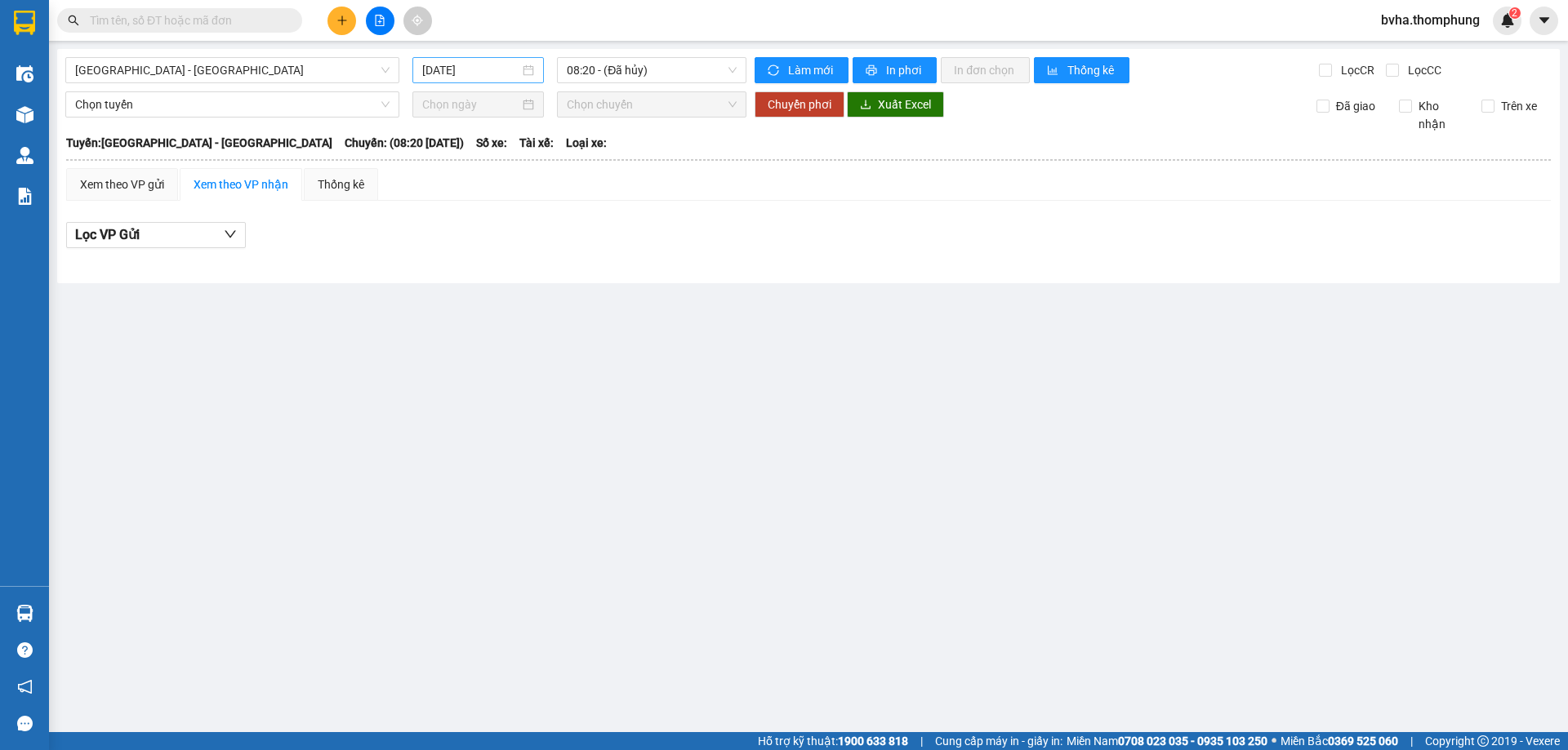
click at [488, 64] on input "[DATE]" at bounding box center [470, 70] width 97 height 18
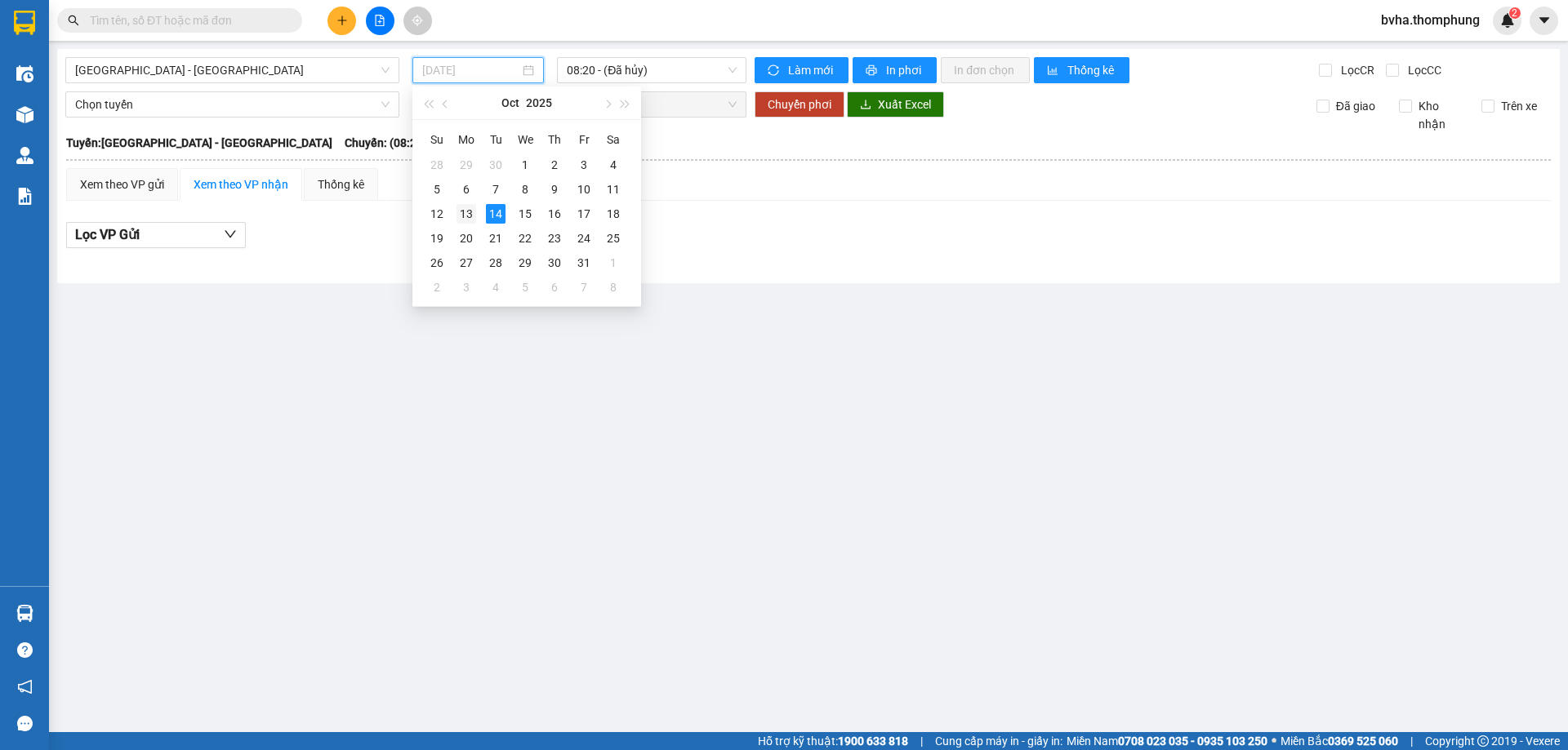
click at [468, 218] on div "13" at bounding box center [467, 214] width 20 height 20
type input "[DATE]"
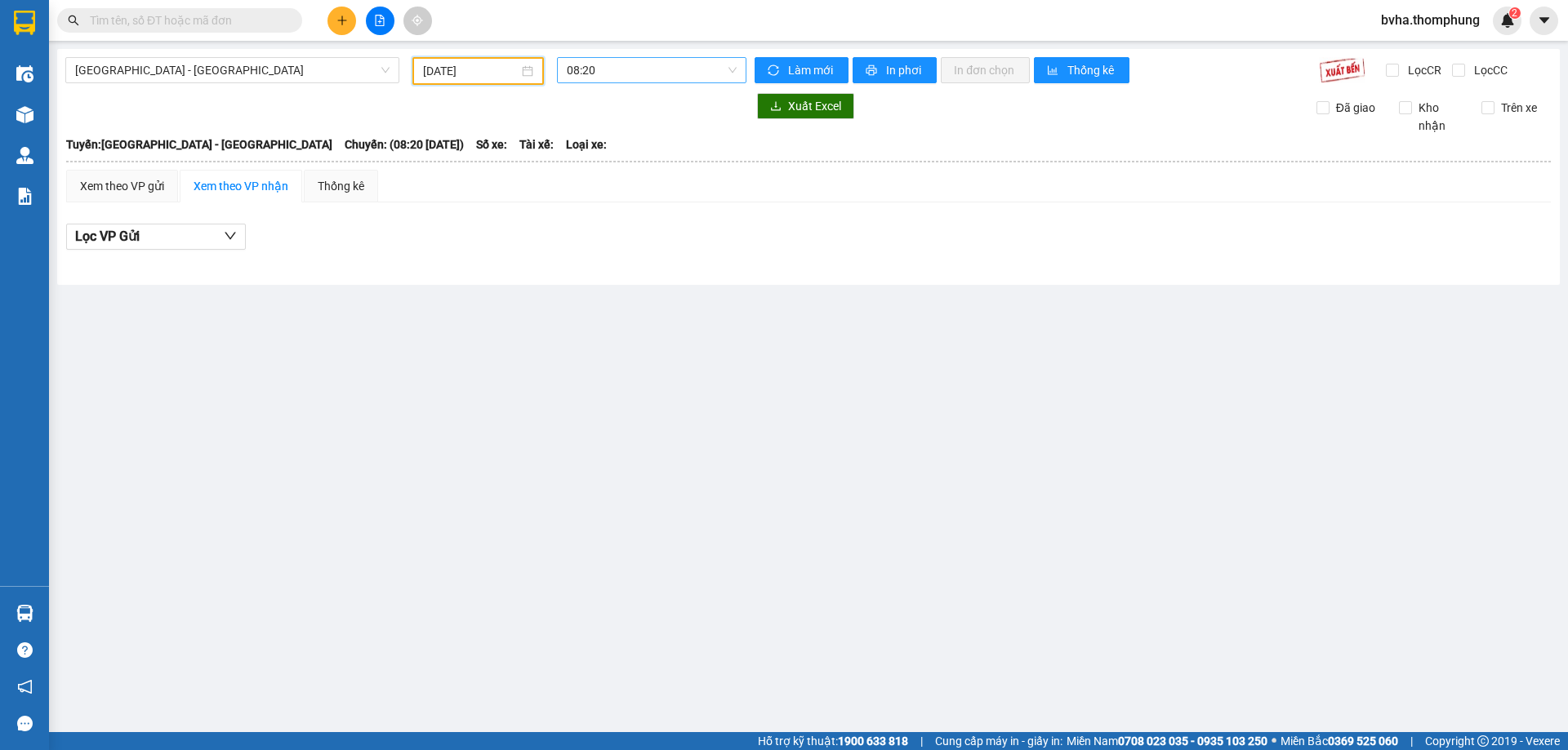
click at [646, 78] on span "08:20" at bounding box center [651, 70] width 170 height 25
click at [591, 289] on div "21:30" at bounding box center [631, 286] width 128 height 18
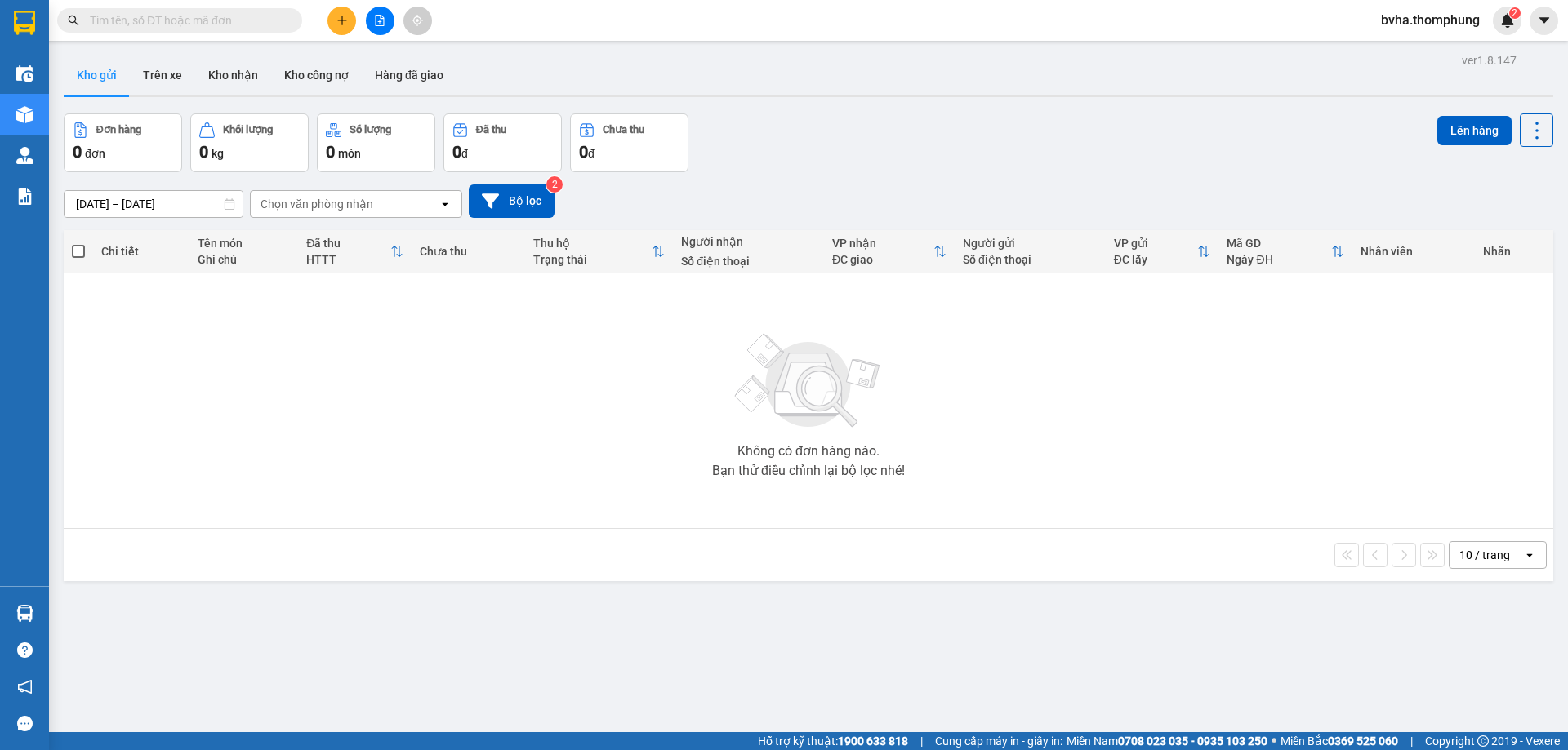
click at [218, 19] on input "text" at bounding box center [186, 21] width 193 height 18
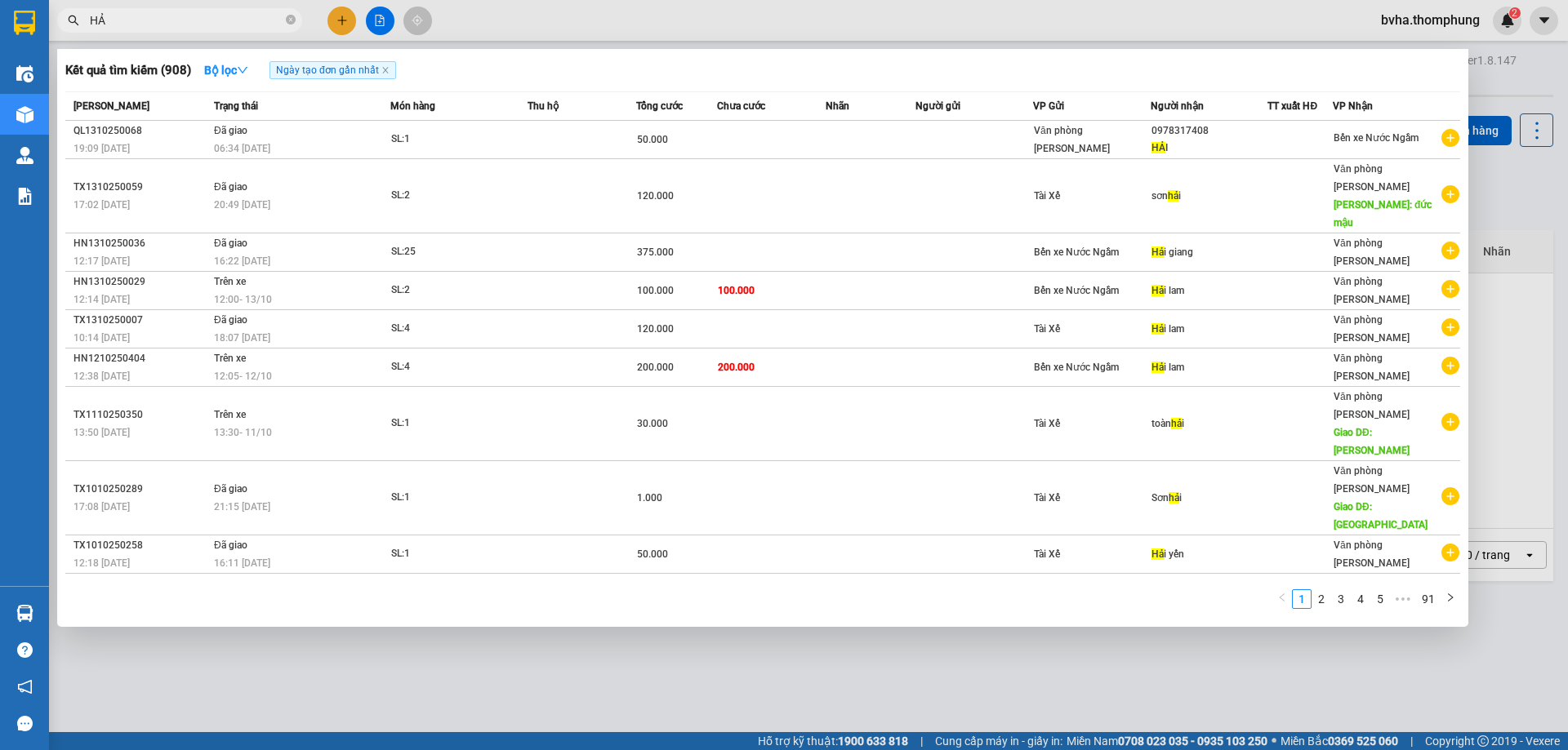
type input "H"
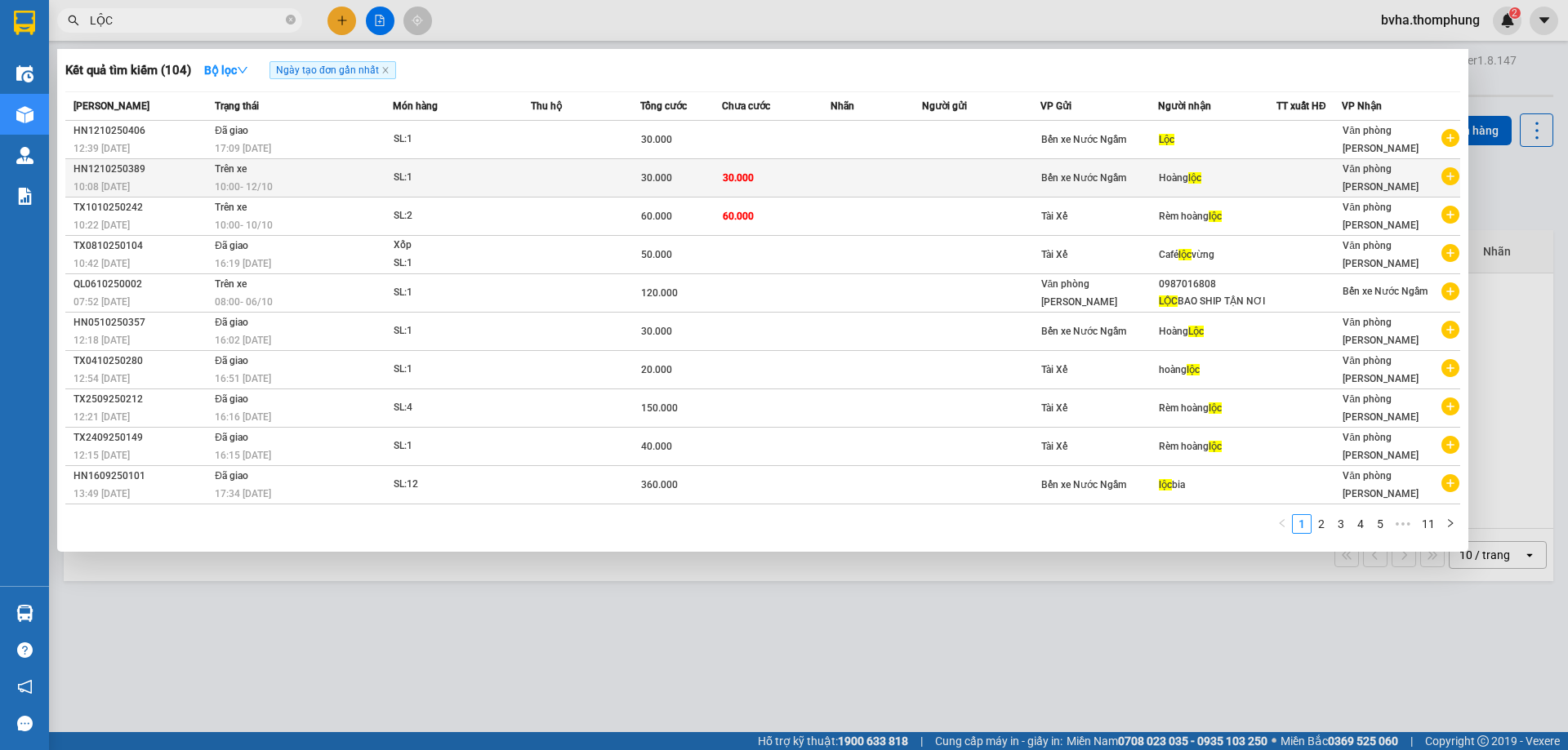
type input "LỘC"
click at [411, 176] on div "SL: 1" at bounding box center [455, 178] width 123 height 18
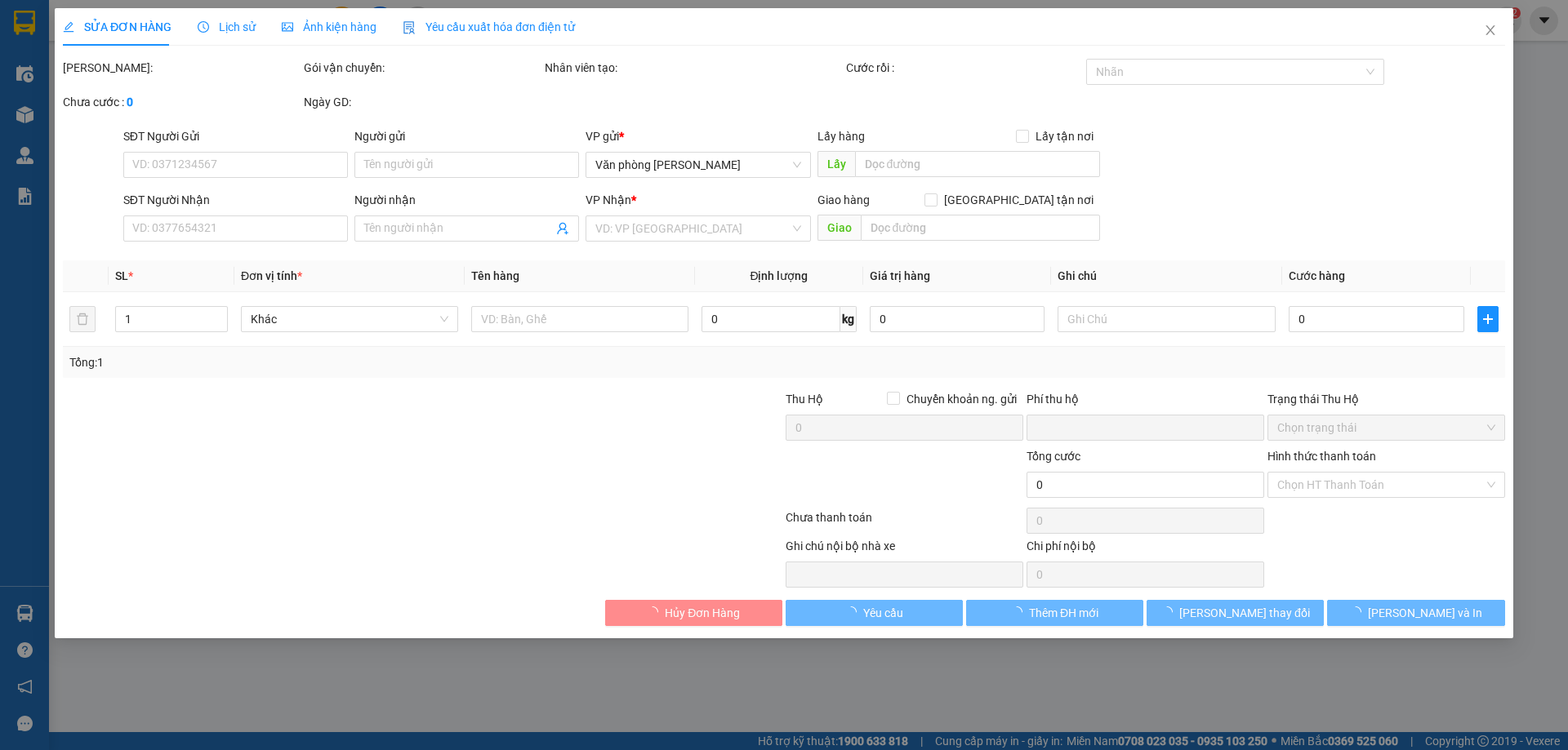
type input "Hoàng lộc"
type input "0"
type input "30.000"
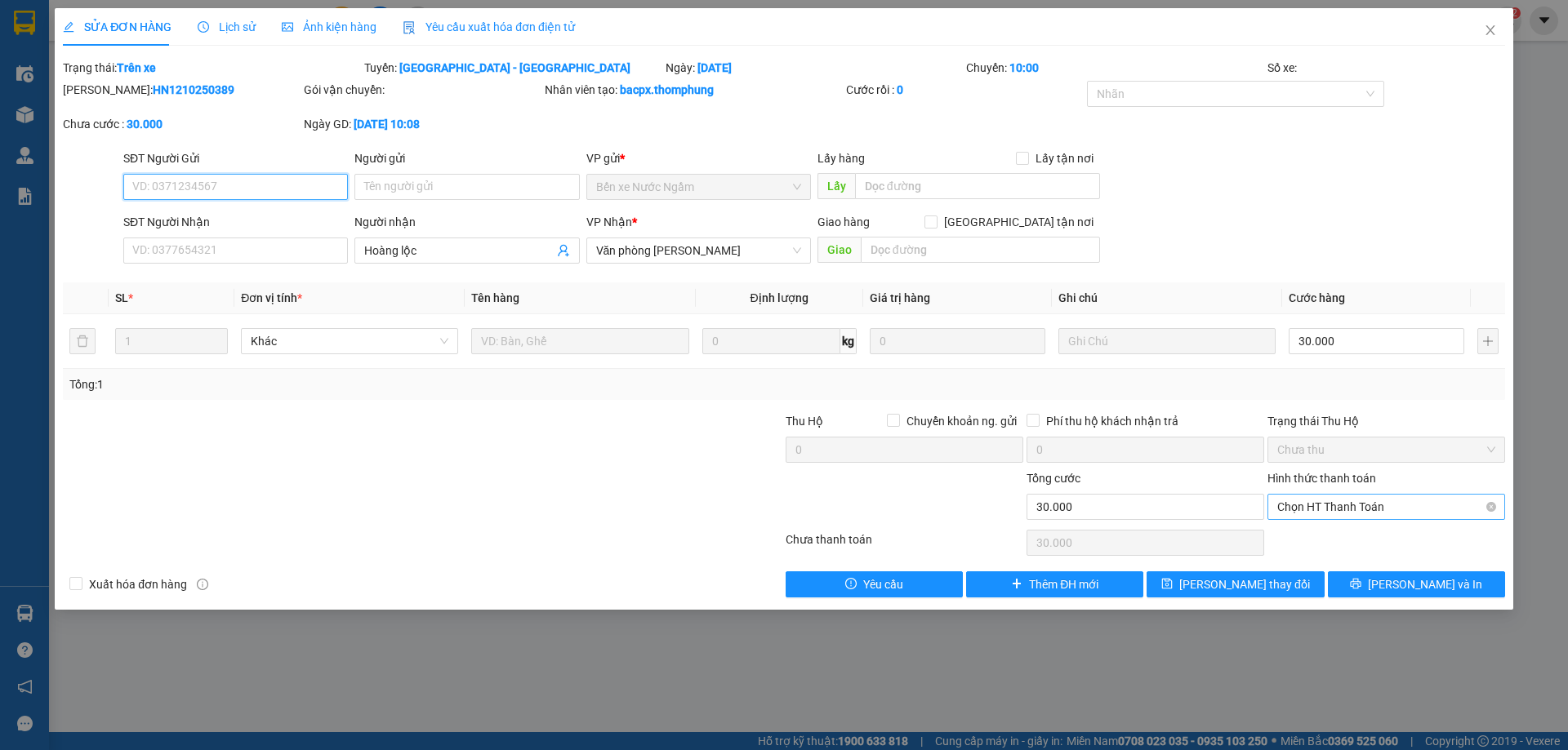
click at [1376, 511] on span "Chọn HT Thanh Toán" at bounding box center [1386, 507] width 218 height 25
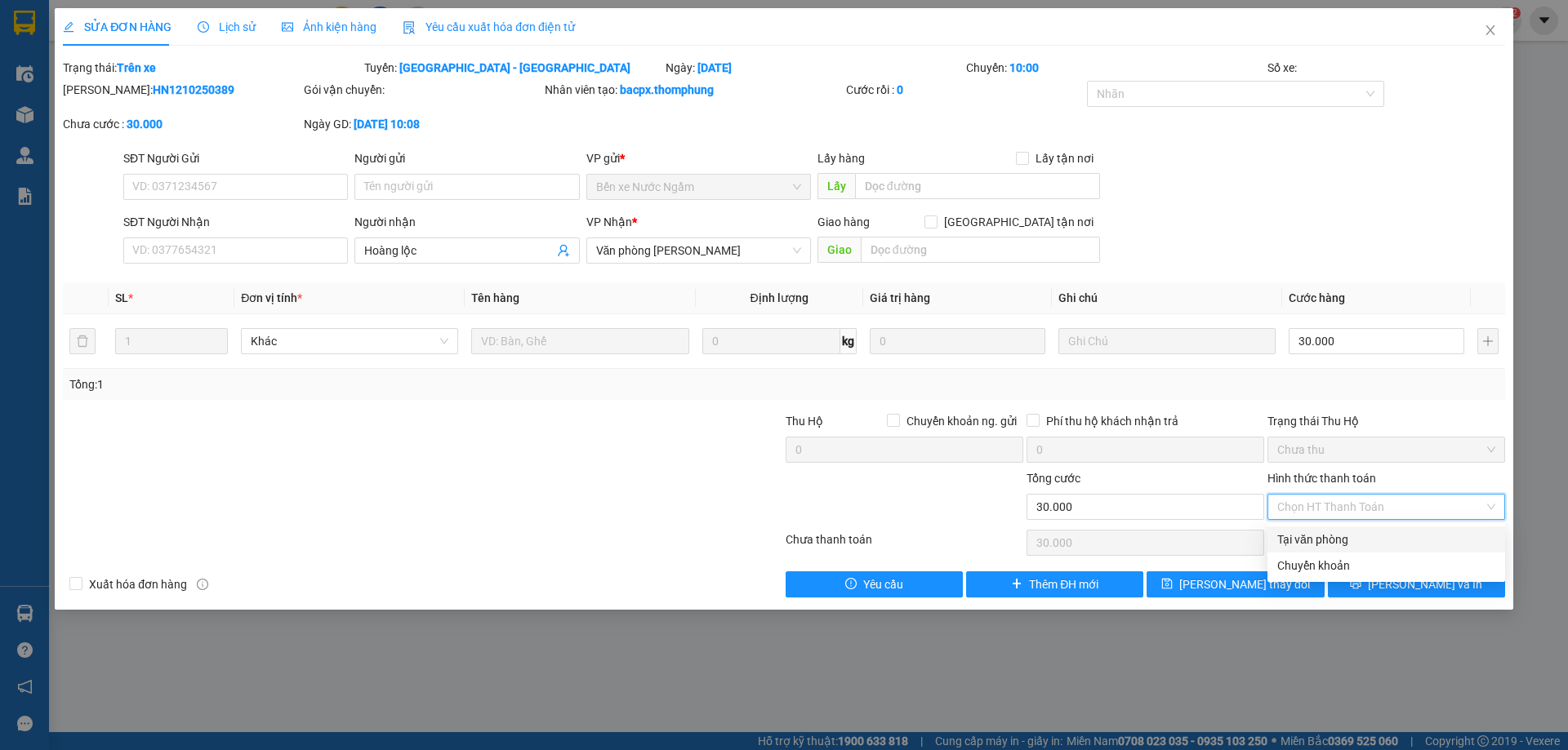
click at [1324, 540] on div "Tại văn phòng" at bounding box center [1386, 540] width 218 height 18
type input "0"
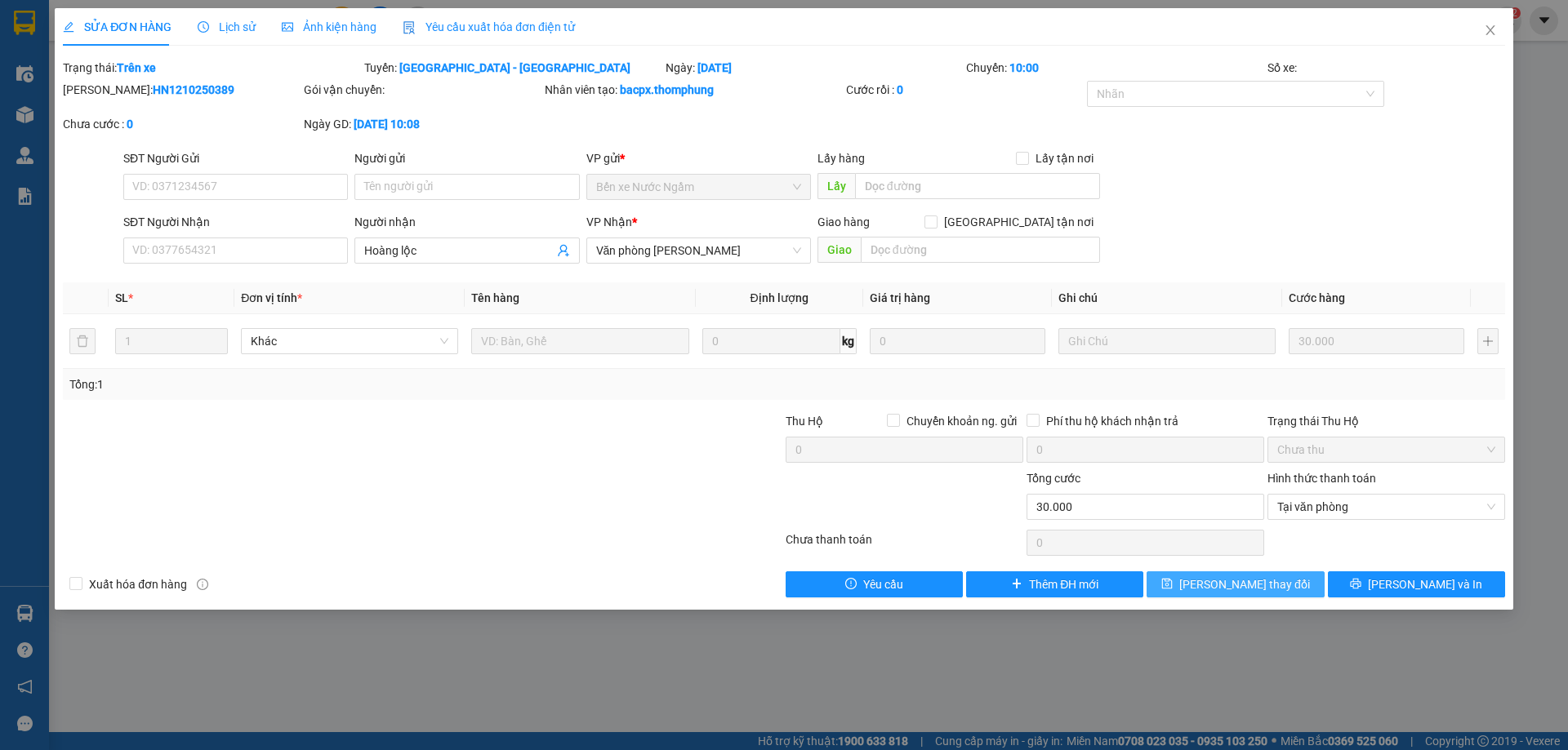
click at [1246, 583] on span "[PERSON_NAME] thay đổi" at bounding box center [1245, 585] width 131 height 18
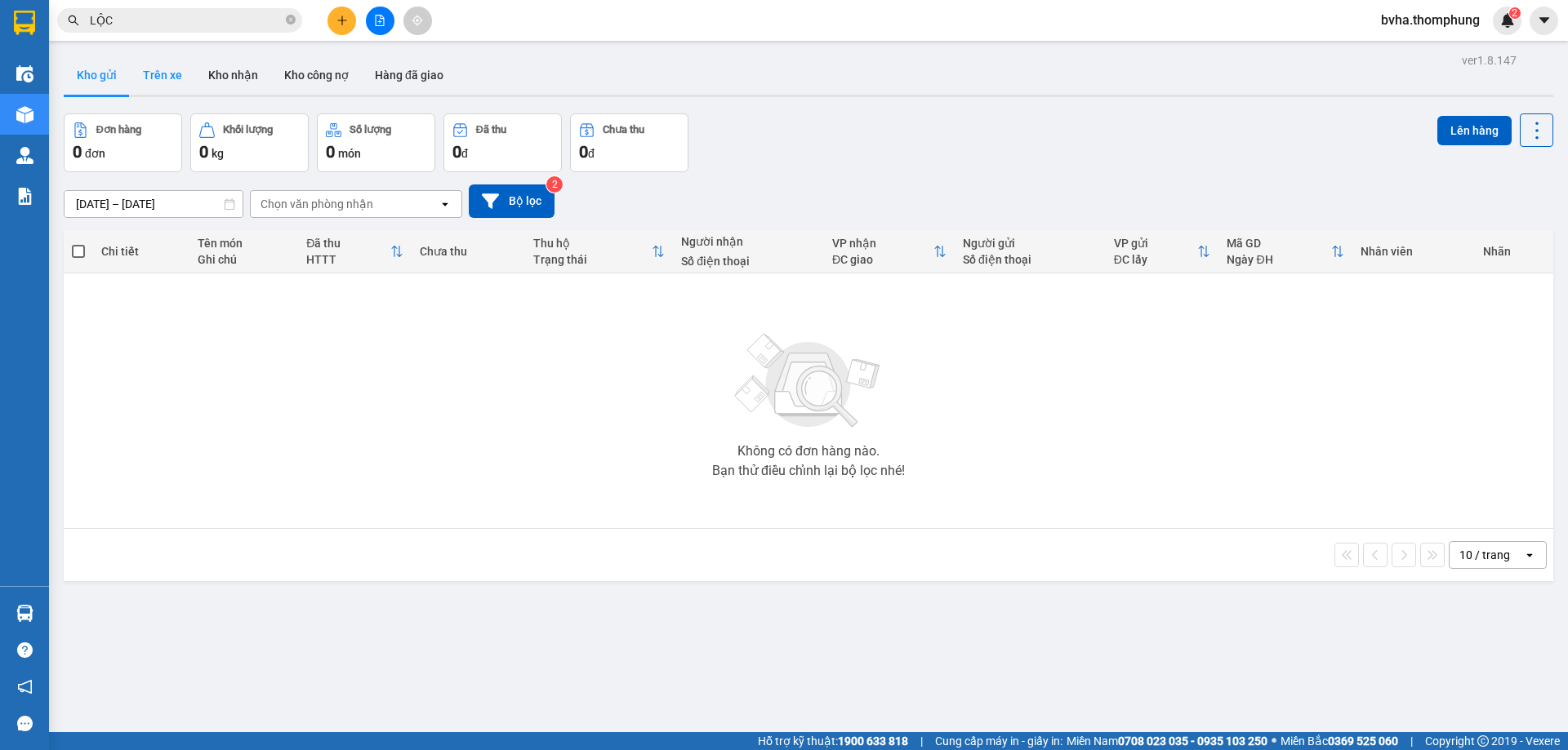
click at [169, 75] on button "Trên xe" at bounding box center [162, 75] width 65 height 39
